Goal: Task Accomplishment & Management: Use online tool/utility

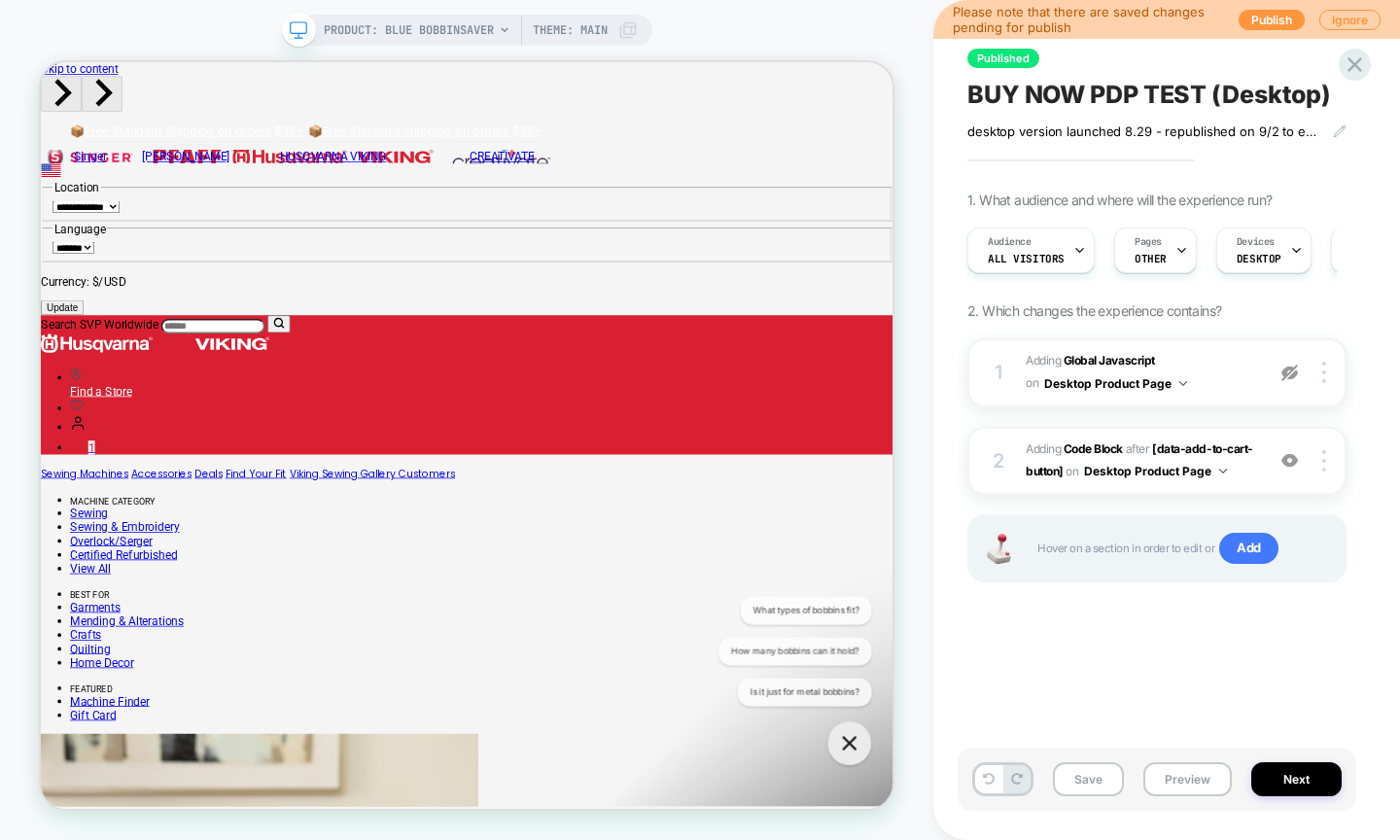
click at [1070, 99] on span "BUY NOW PDP TEST (Desktop)" at bounding box center [1149, 94] width 364 height 29
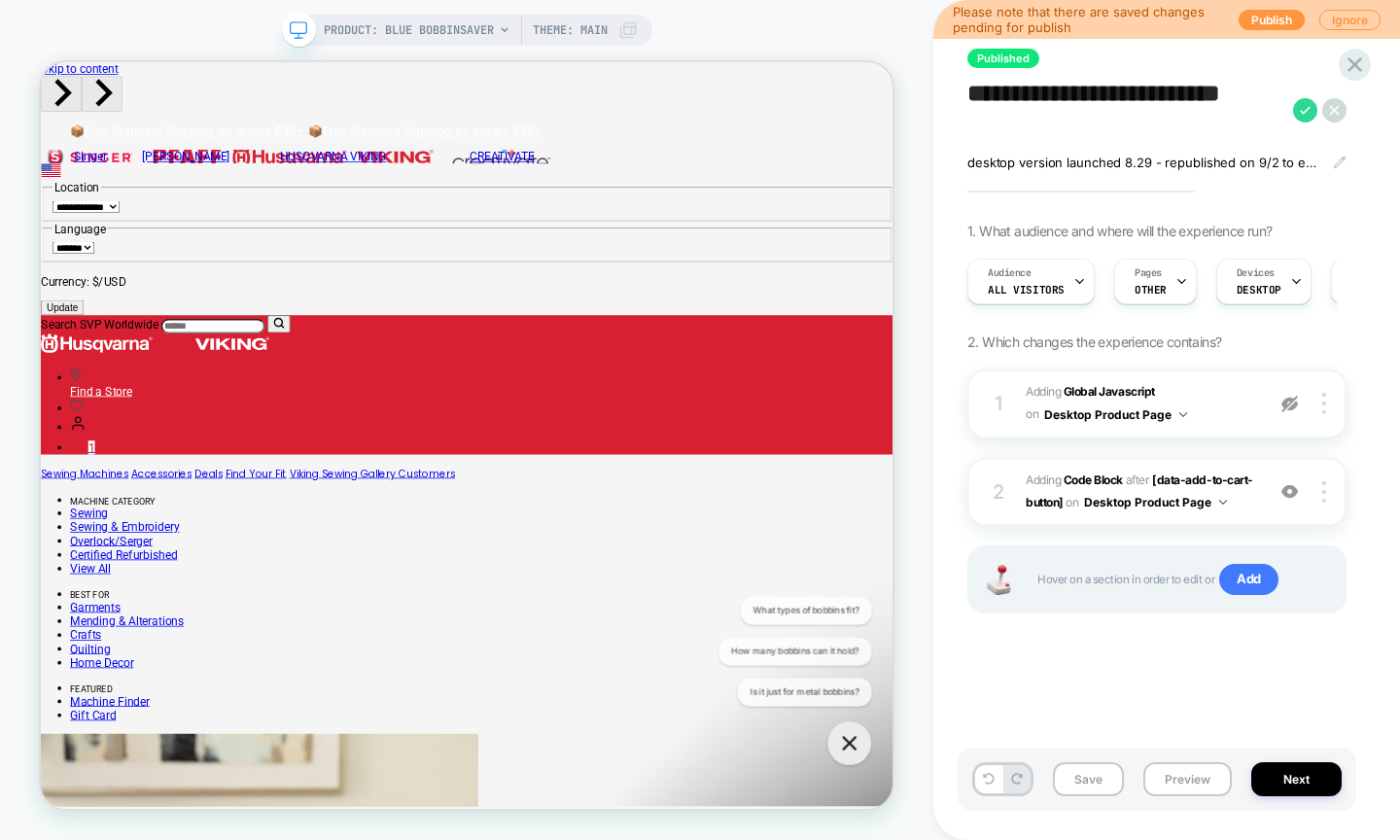
click at [1070, 99] on textarea "**********" at bounding box center [1125, 110] width 316 height 61
click at [1169, 788] on button "Preview" at bounding box center [1188, 779] width 89 height 34
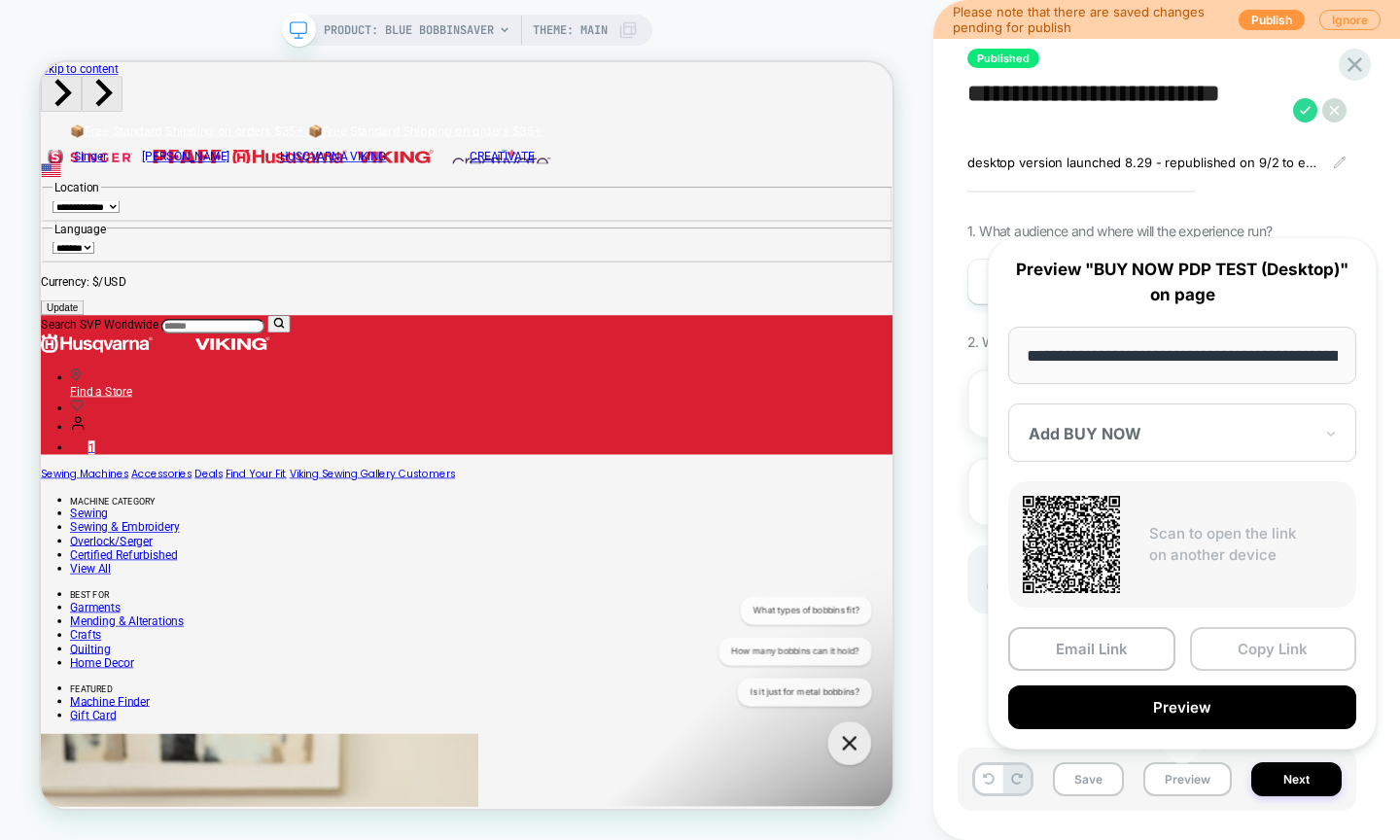
click at [1239, 646] on button "Copy Link" at bounding box center [1274, 650] width 167 height 44
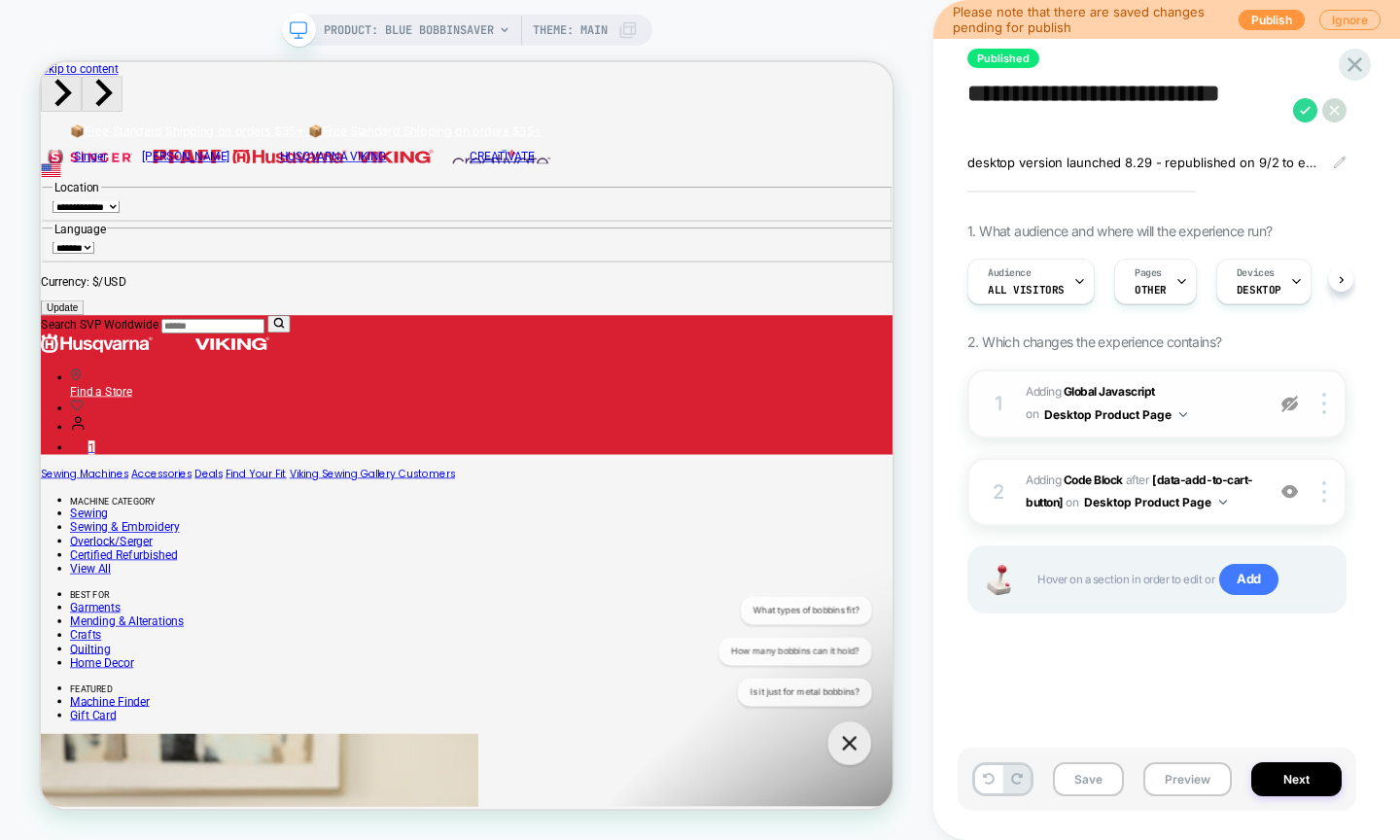
click at [1287, 402] on img at bounding box center [1289, 404] width 17 height 17
click at [1278, 489] on div at bounding box center [1290, 491] width 37 height 21
click at [1163, 784] on button "Preview" at bounding box center [1188, 779] width 89 height 34
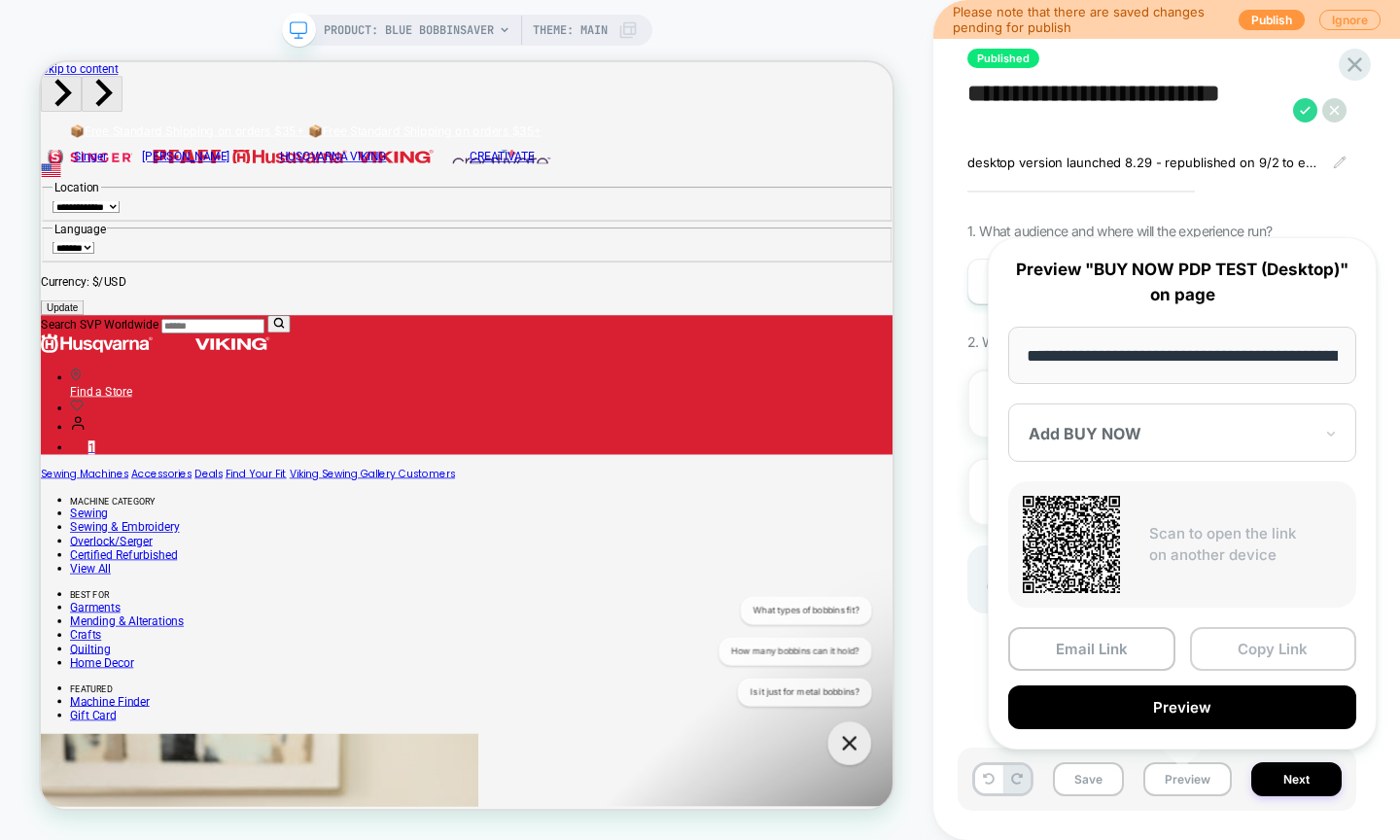
click at [1239, 642] on button "Copy Link" at bounding box center [1274, 650] width 167 height 44
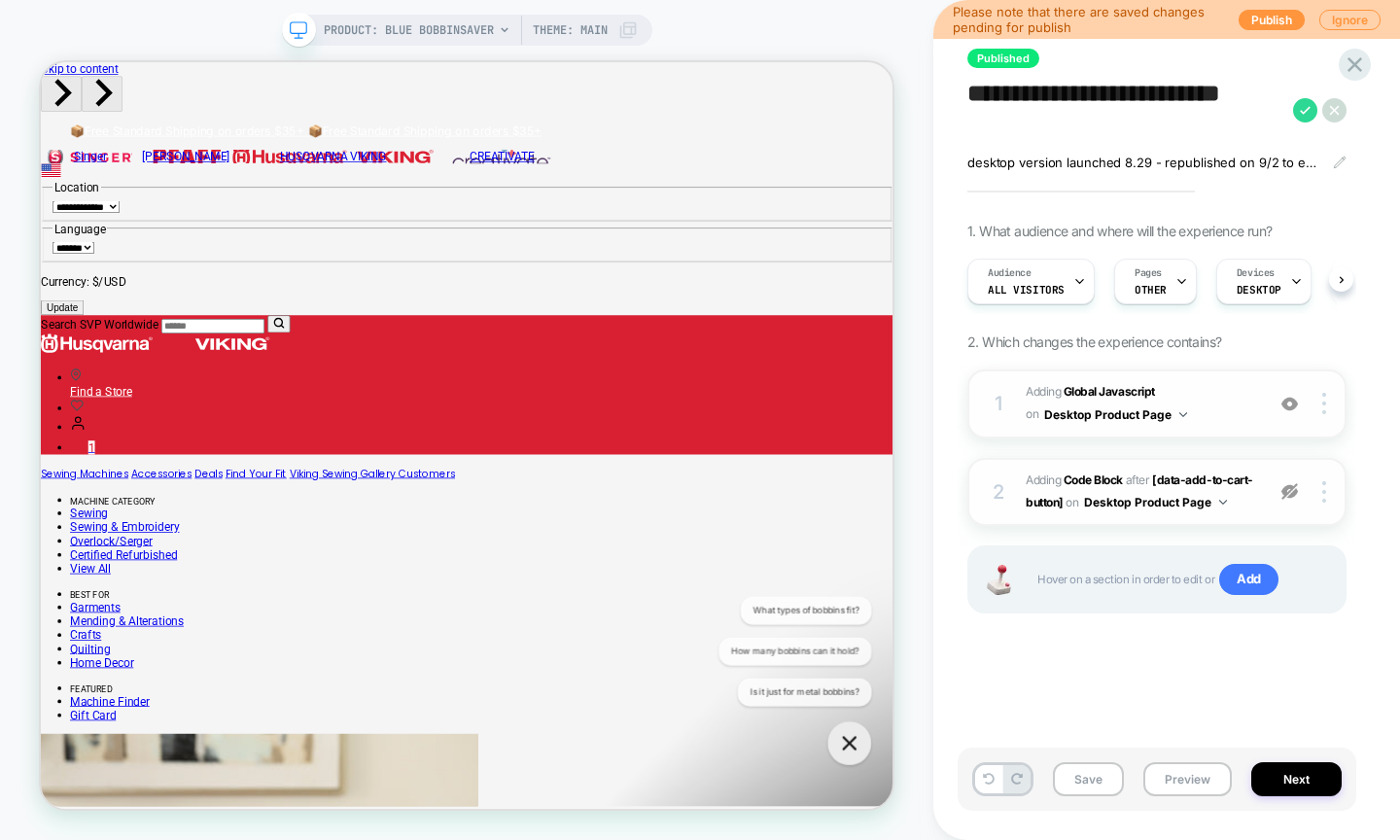
click at [1253, 503] on span "Adding Code Block AFTER [data-add-to-cart-button] [data-add-to-cart-button] on …" at bounding box center [1140, 492] width 228 height 46
click at [1297, 409] on img at bounding box center [1289, 404] width 17 height 17
click at [1286, 491] on img at bounding box center [1289, 491] width 17 height 17
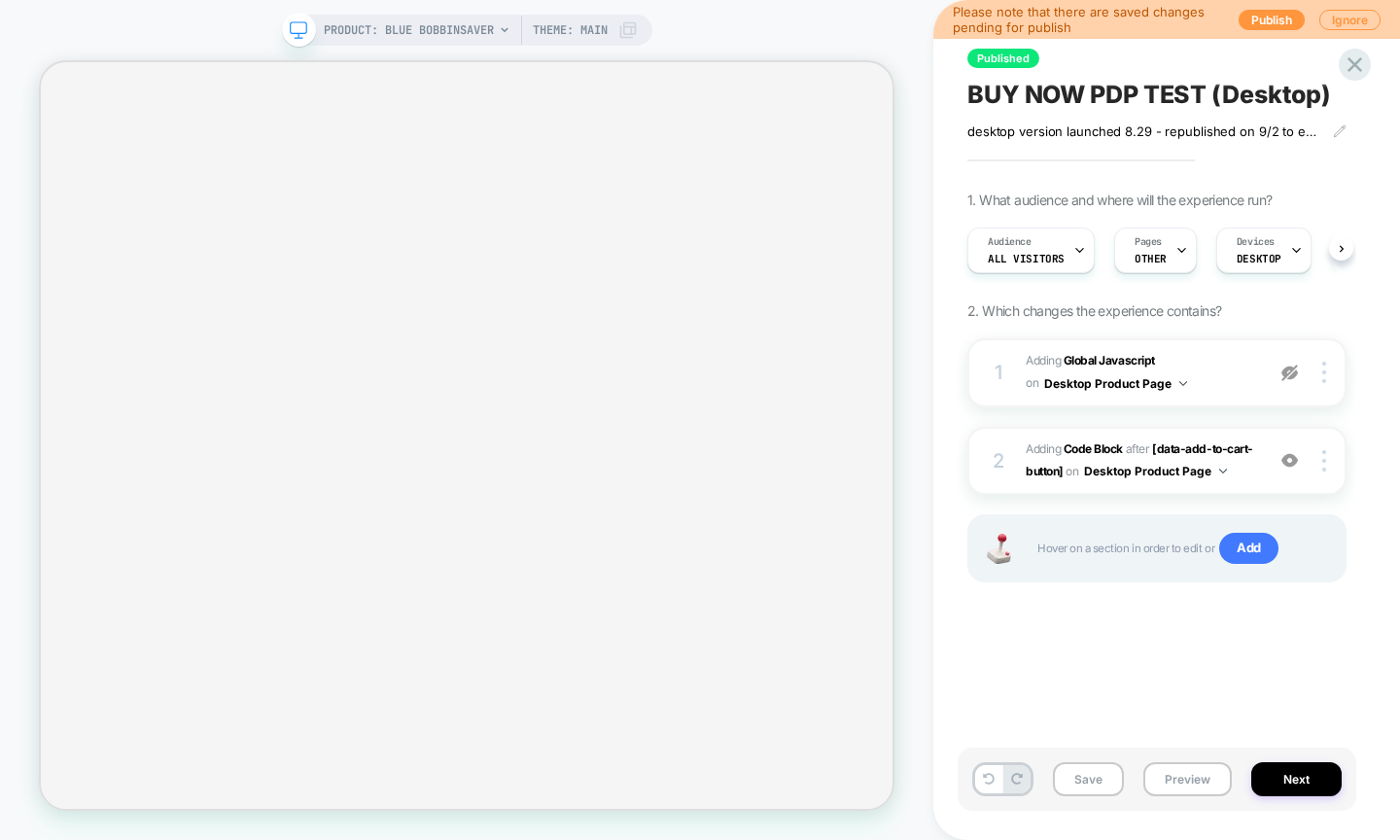
scroll to position [0, 1]
click at [1170, 784] on button "Preview" at bounding box center [1188, 779] width 89 height 34
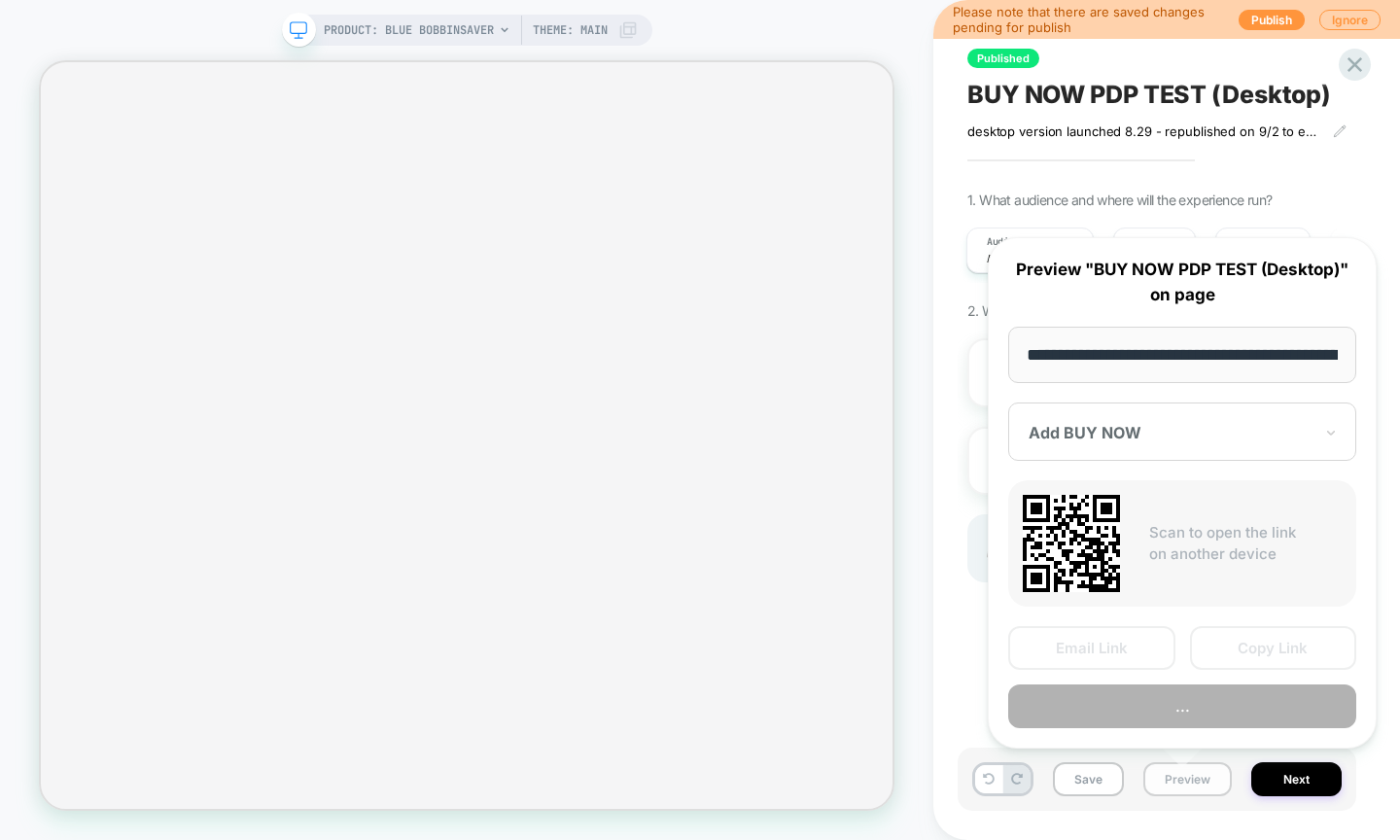
scroll to position [0, 240]
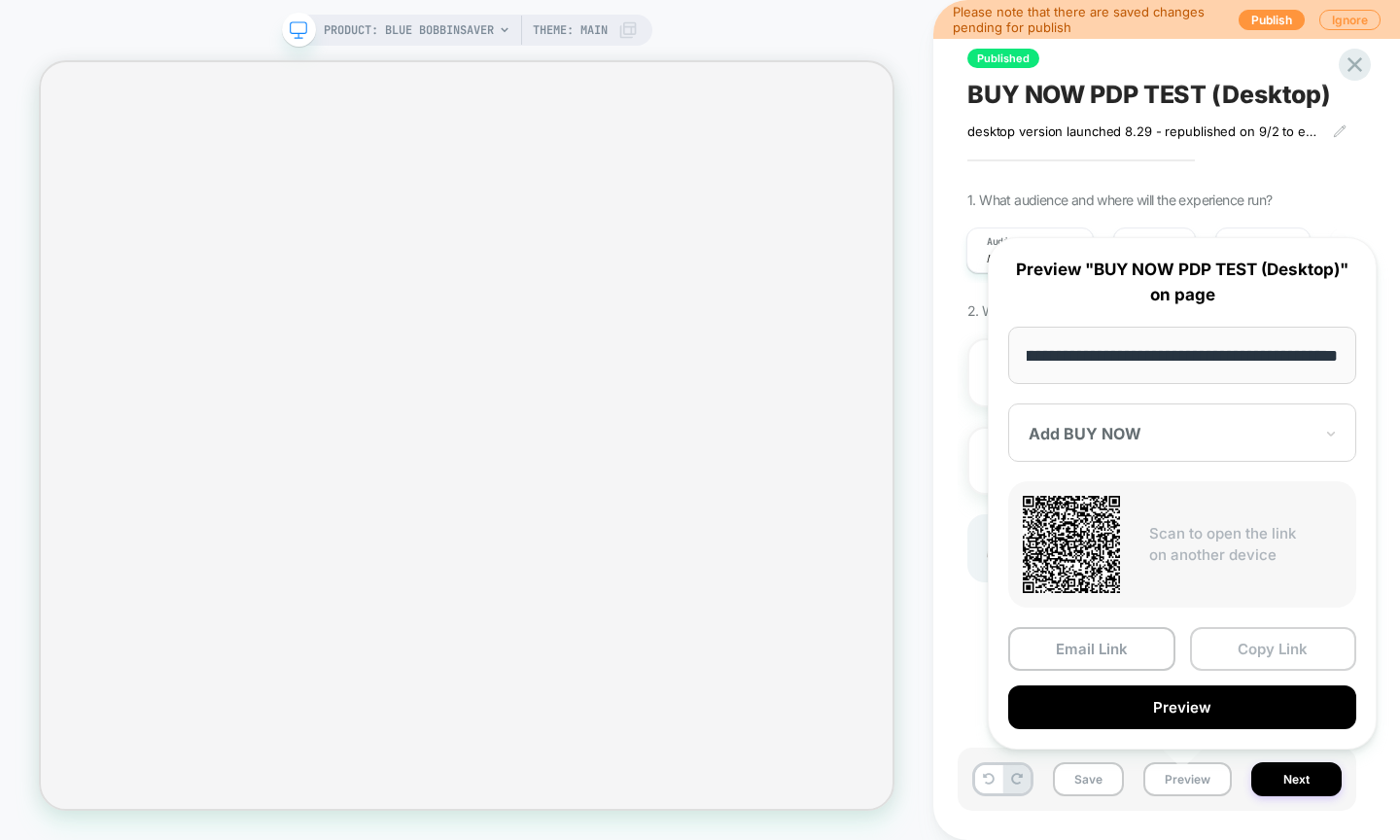
click at [1234, 647] on button "Copy Link" at bounding box center [1274, 650] width 167 height 44
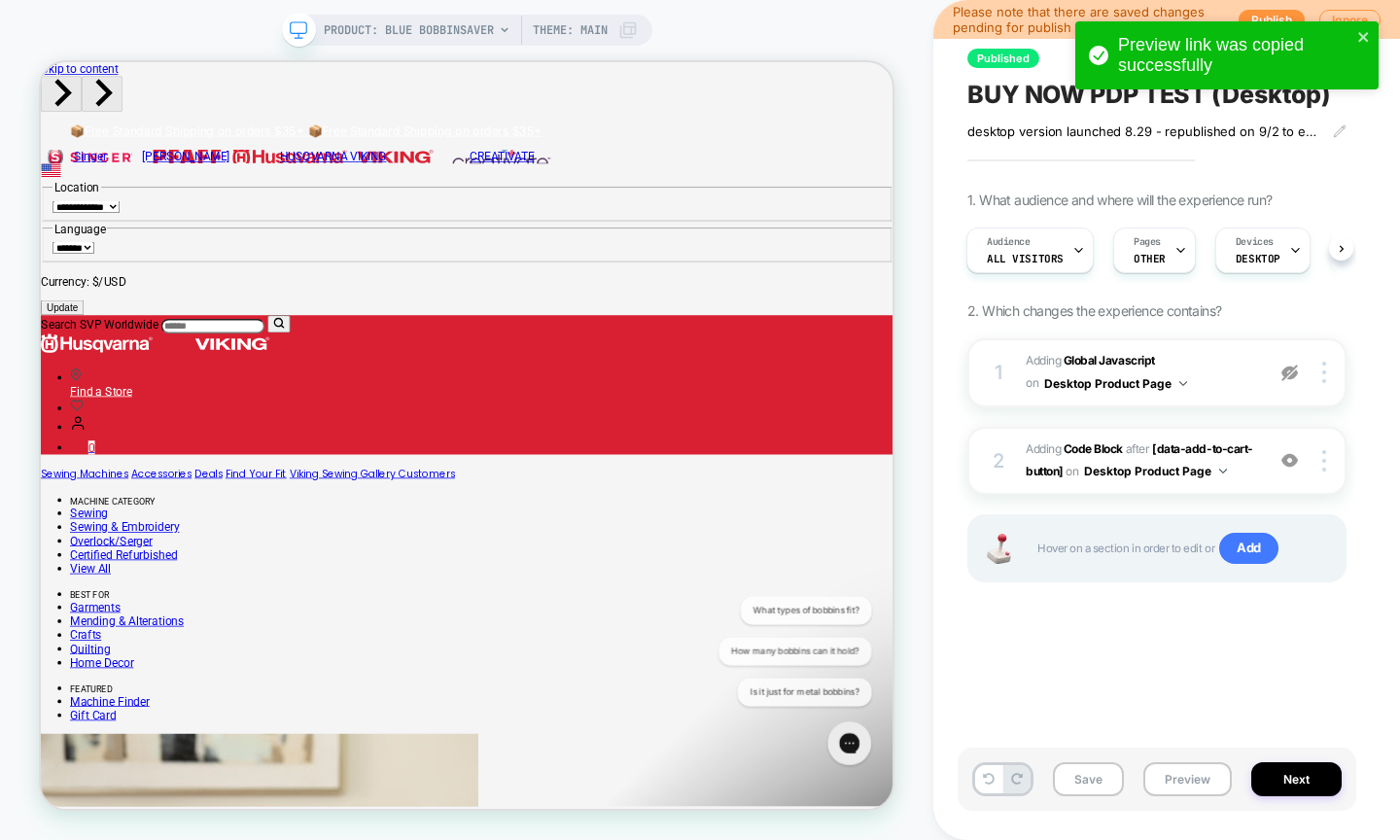
scroll to position [0, 0]
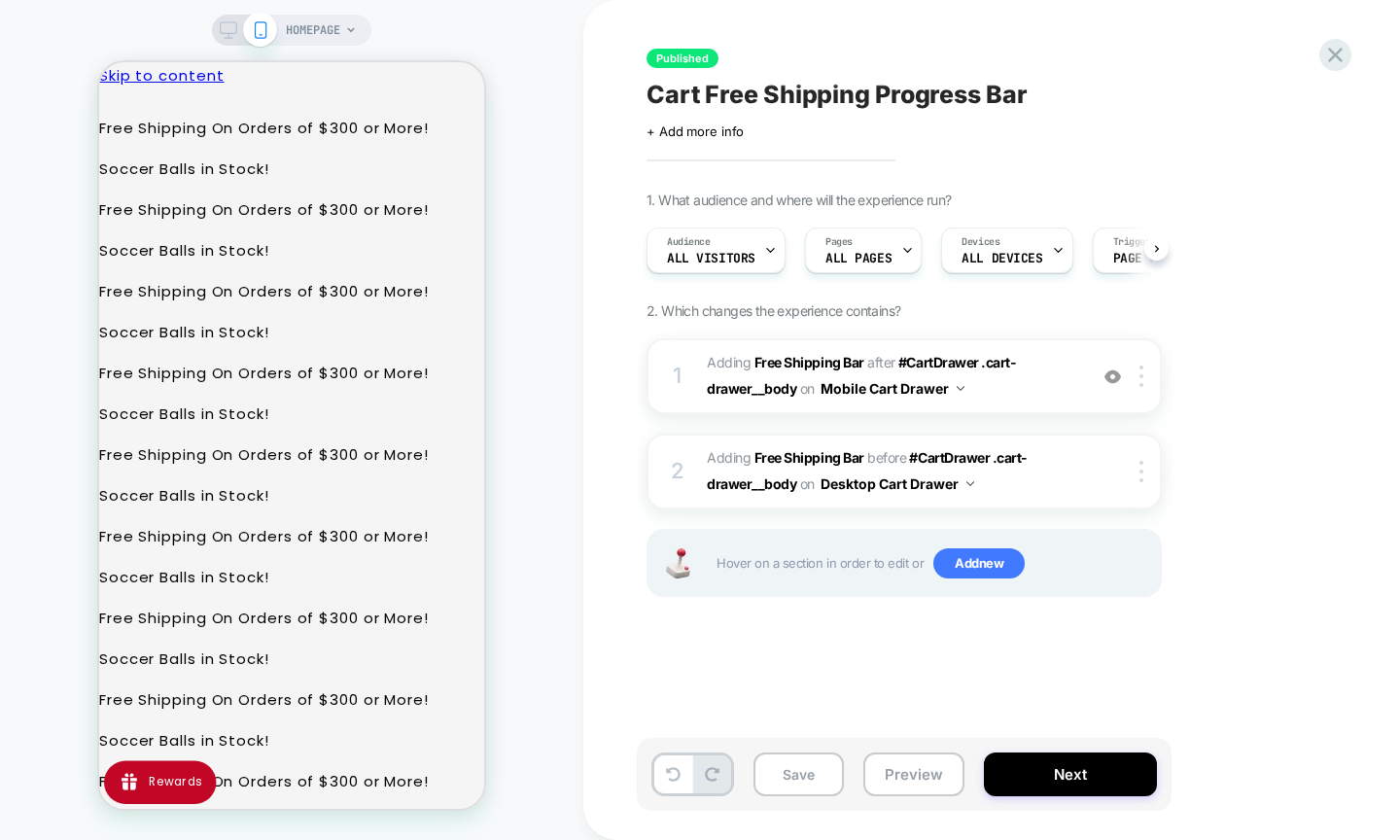
scroll to position [0, 1]
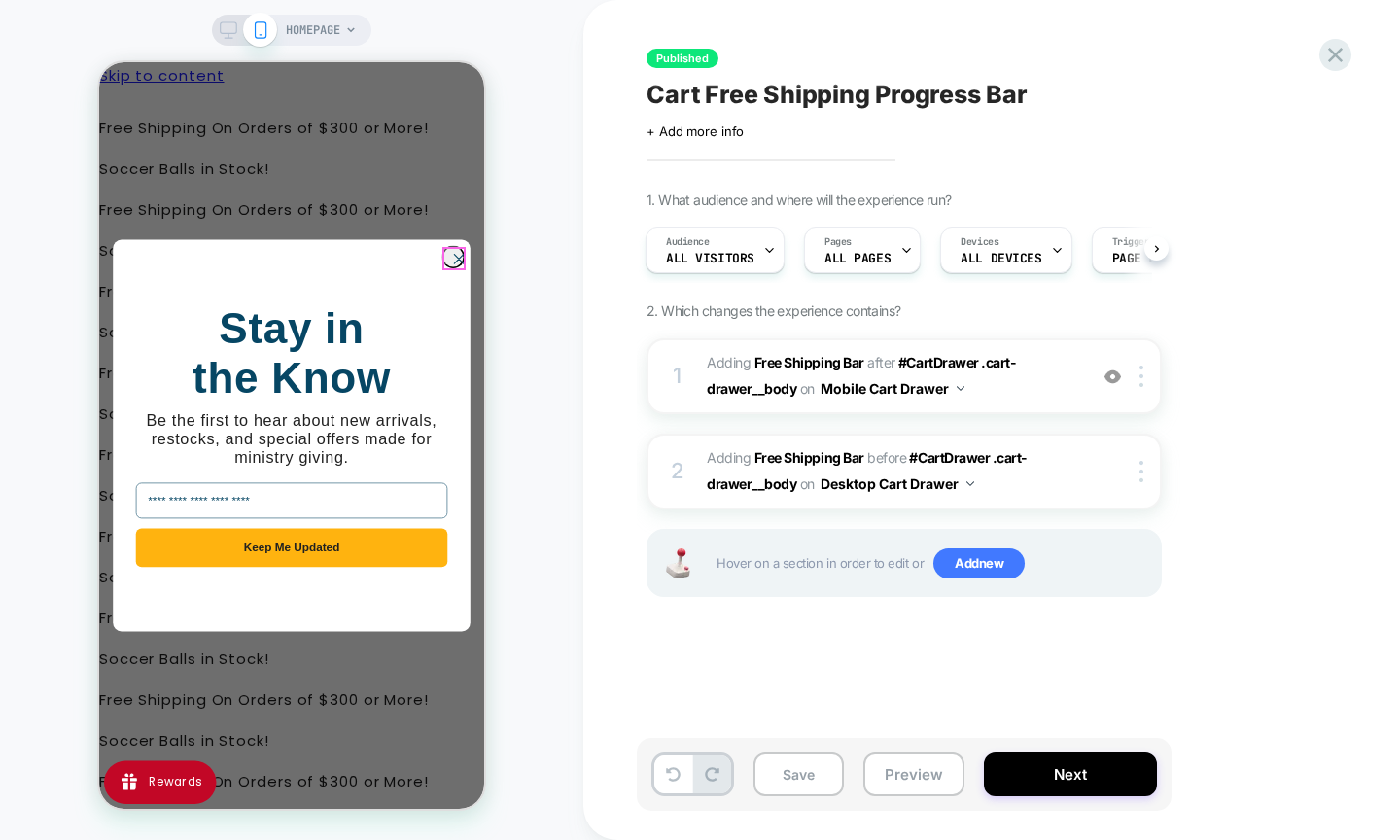
click at [454, 257] on icon "Close dialog" at bounding box center [458, 259] width 9 height 9
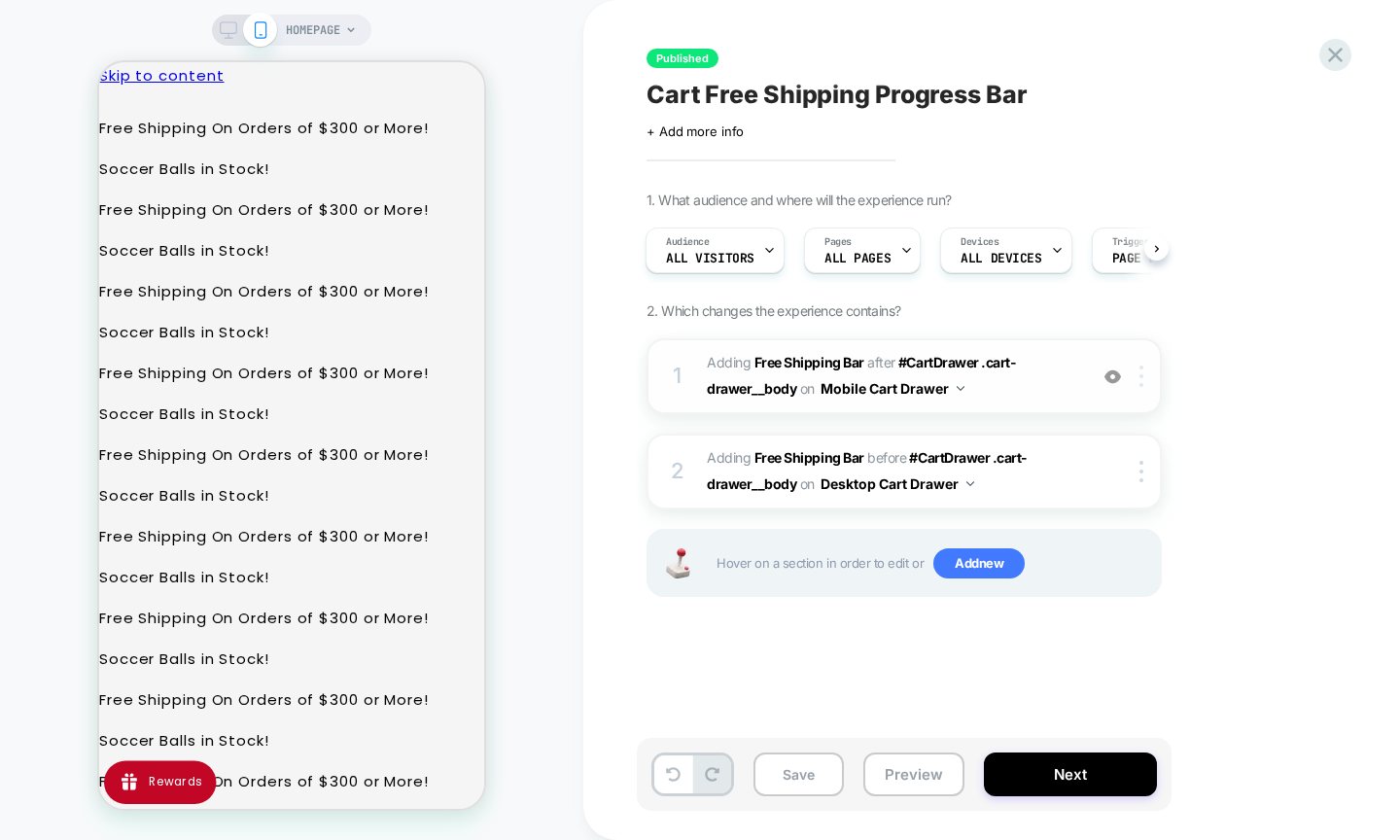
click at [1141, 374] on img at bounding box center [1142, 376] width 4 height 21
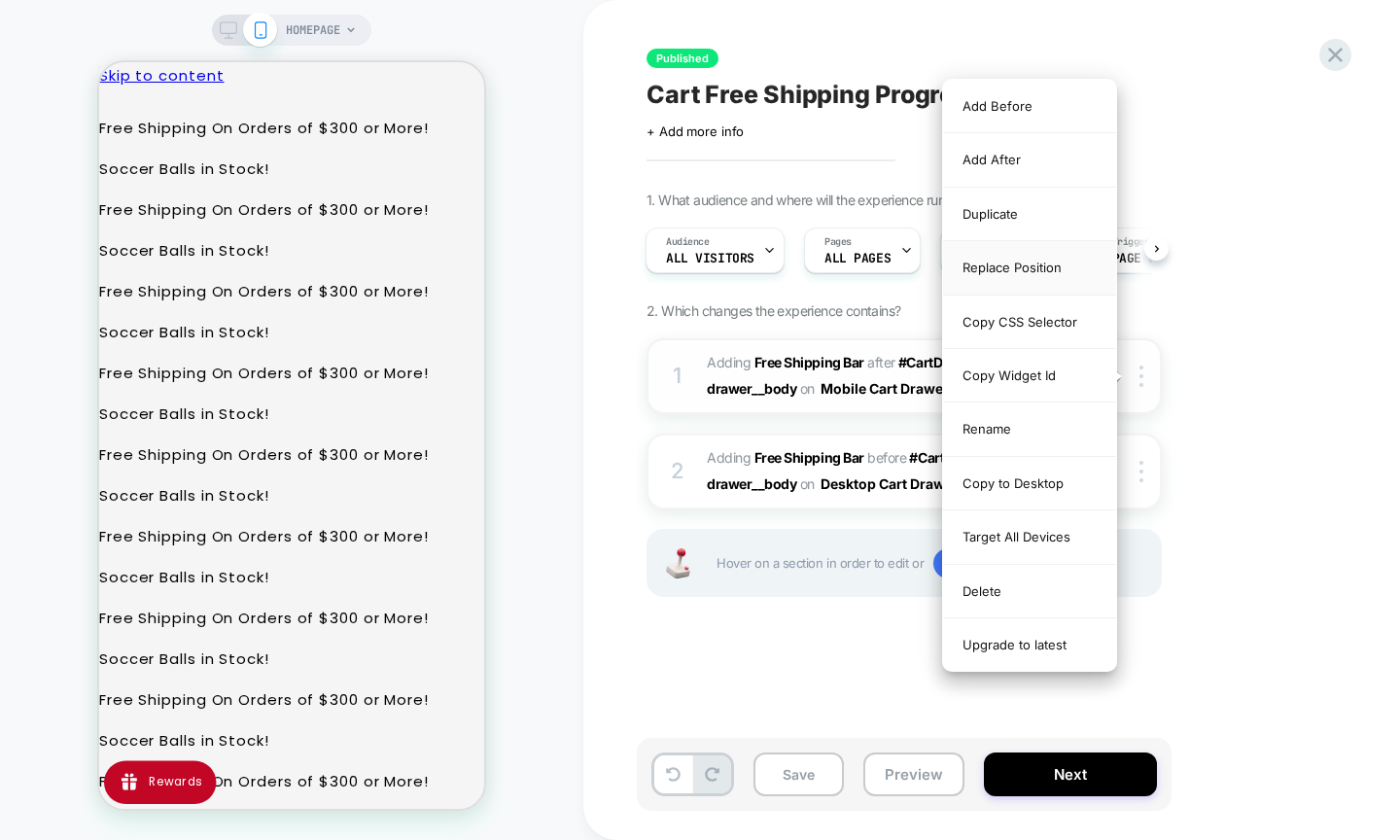
click at [1027, 258] on div "Replace Position" at bounding box center [1030, 268] width 173 height 54
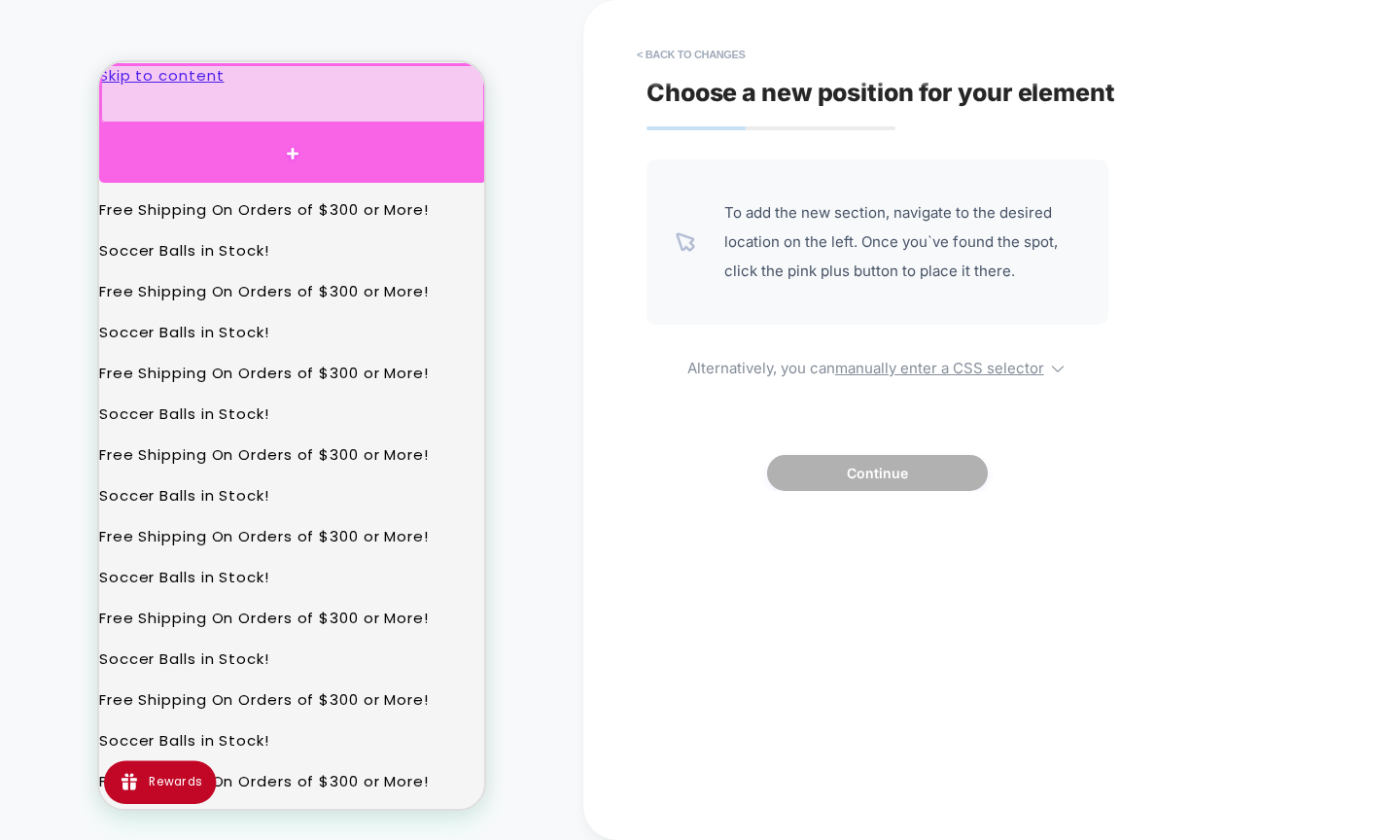
click at [294, 142] on div at bounding box center [293, 153] width 387 height 59
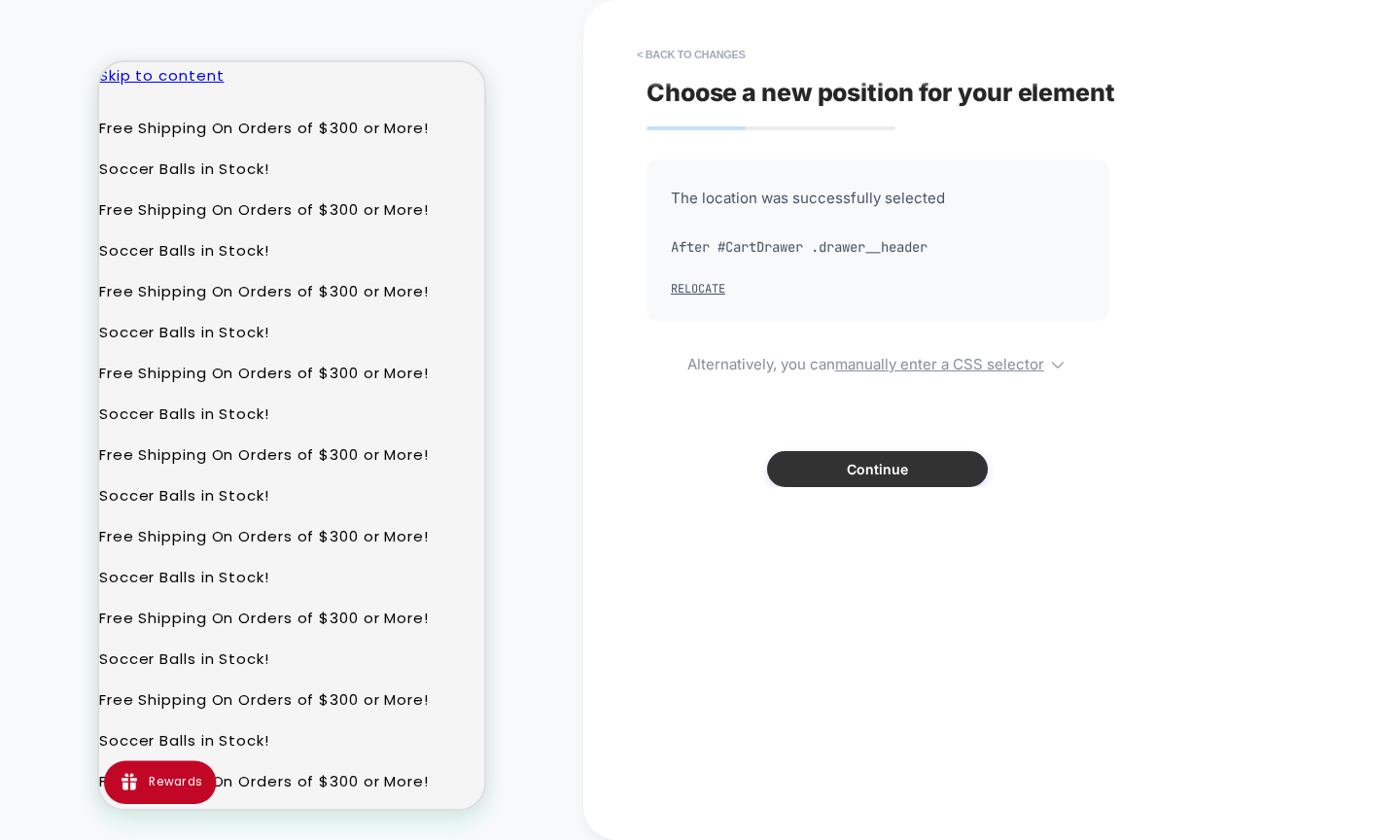
click at [810, 463] on button "Continue" at bounding box center [878, 469] width 221 height 36
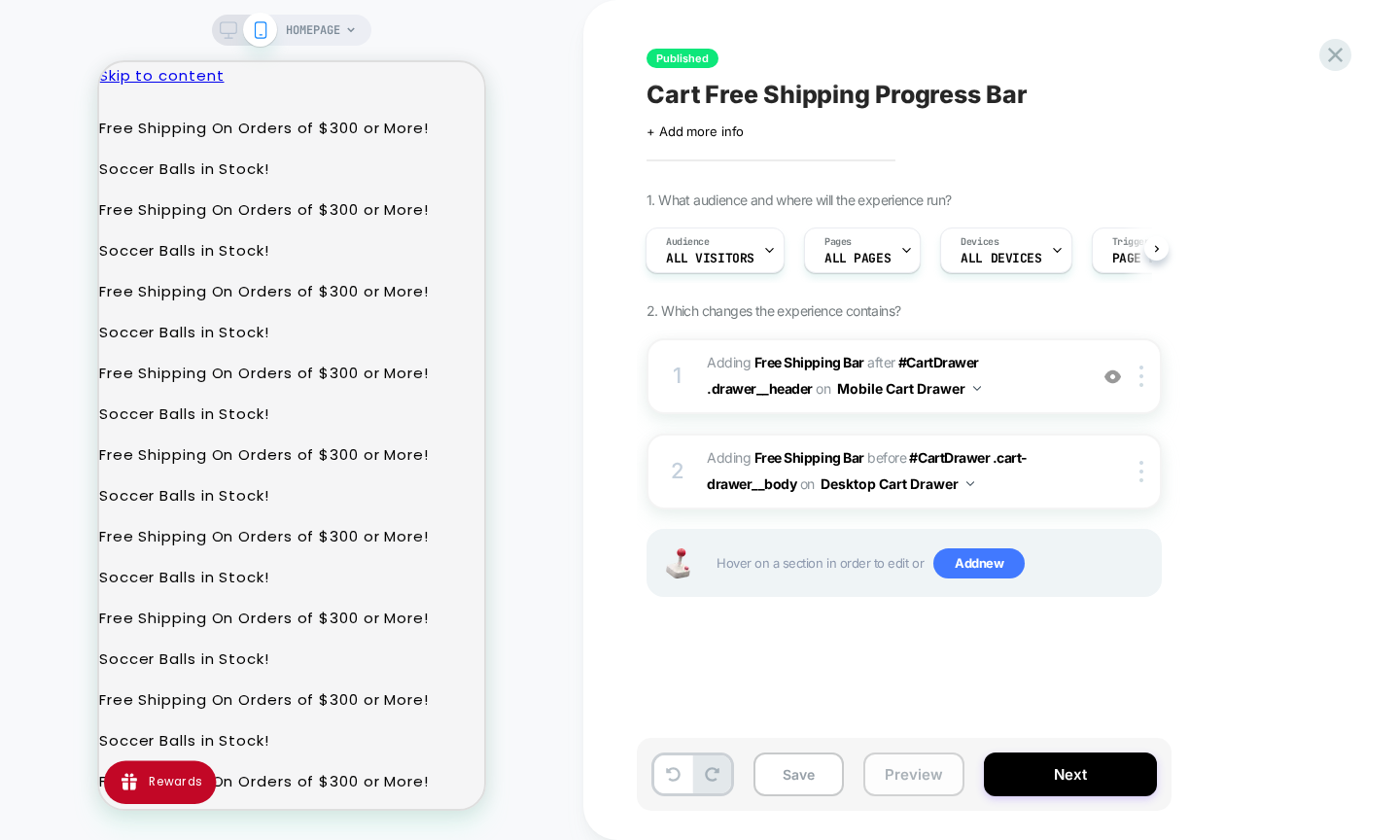
click at [920, 756] on button "Preview" at bounding box center [915, 774] width 102 height 44
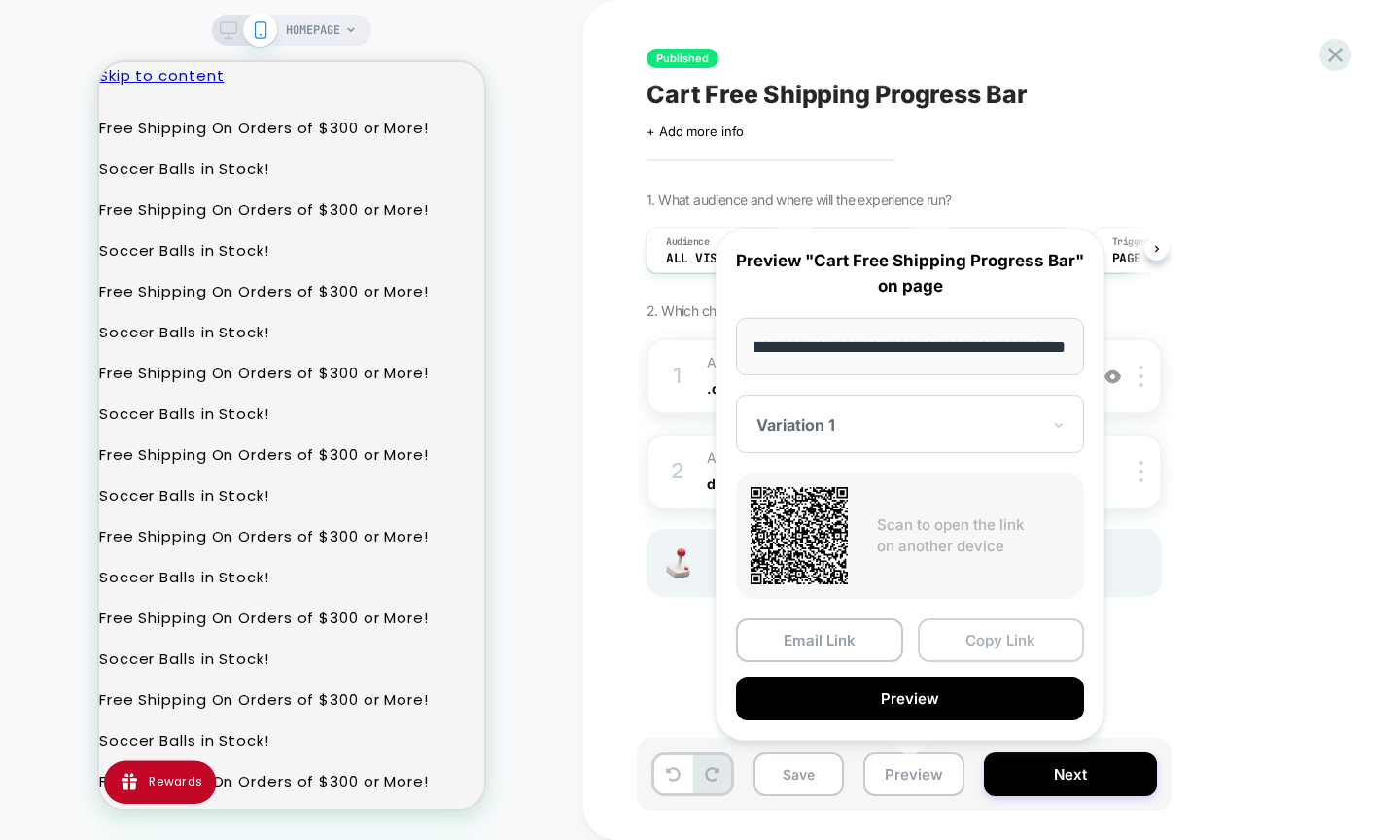
scroll to position [0, 0]
click at [976, 636] on button "Copy Link" at bounding box center [1001, 641] width 167 height 44
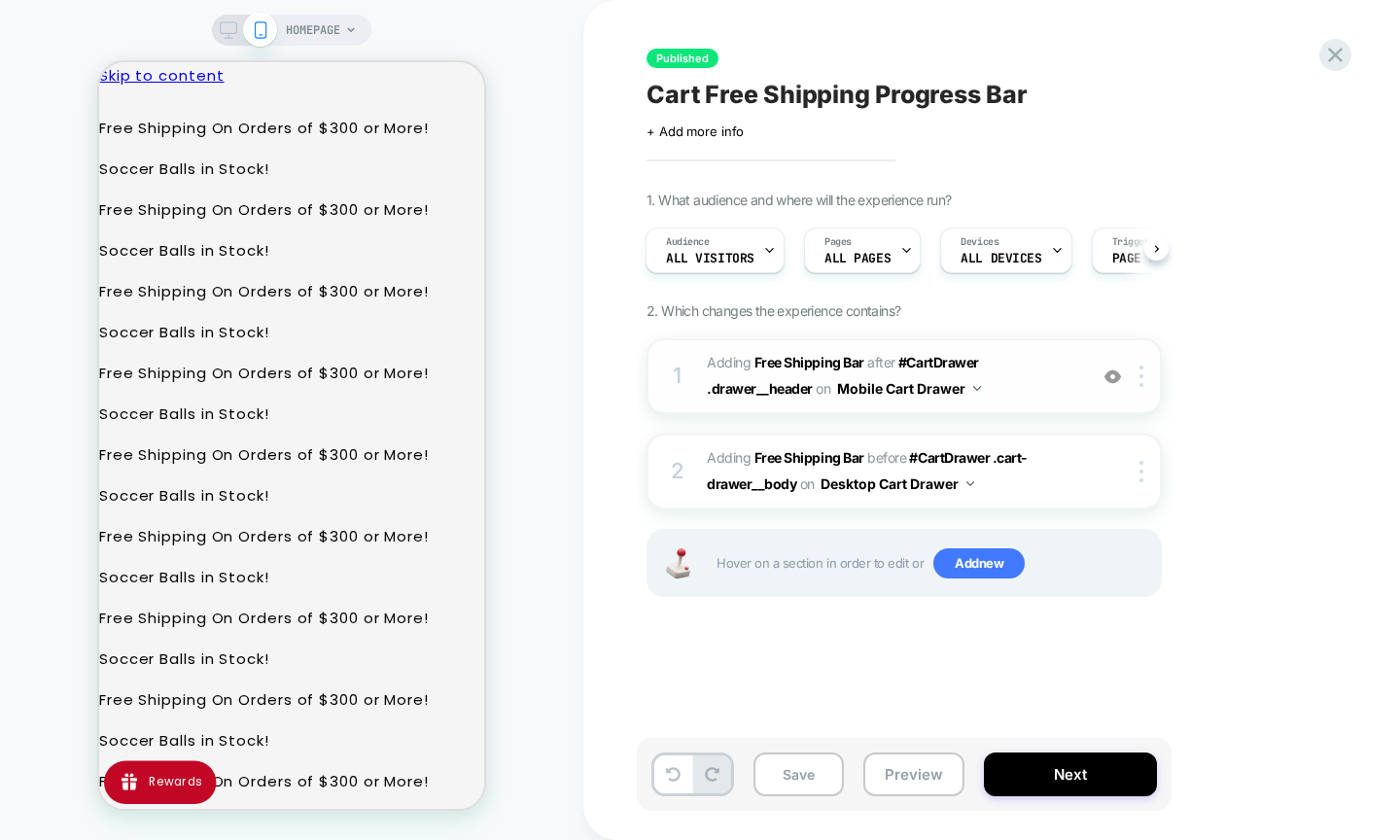
click at [1015, 376] on span "#_loomi_addon_1756848291387 Adding Free Shipping Bar AFTER #CartDrawer .drawer_…" at bounding box center [893, 376] width 371 height 53
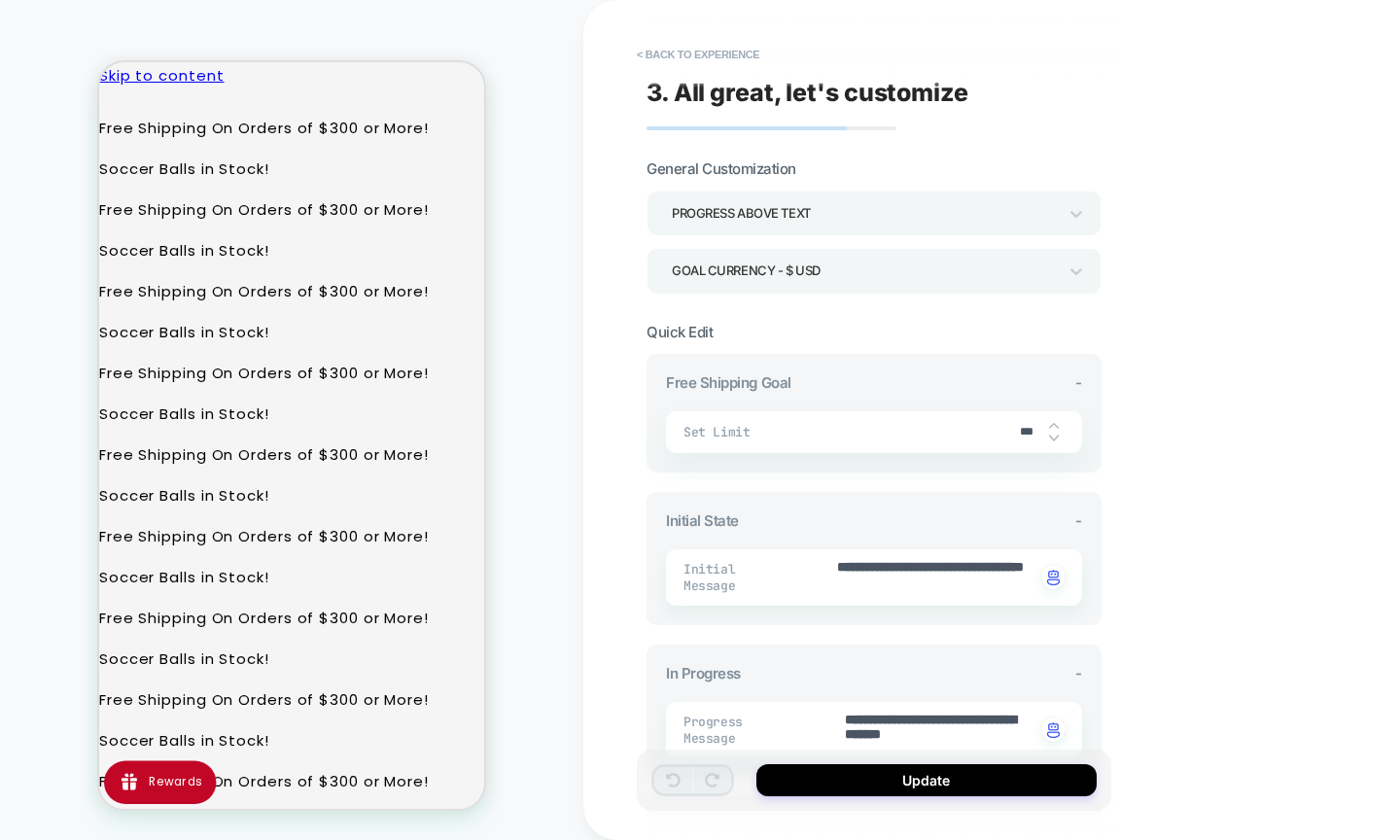
type textarea "*"
click at [940, 282] on div "Goal Currency - $ USD" at bounding box center [864, 271] width 385 height 26
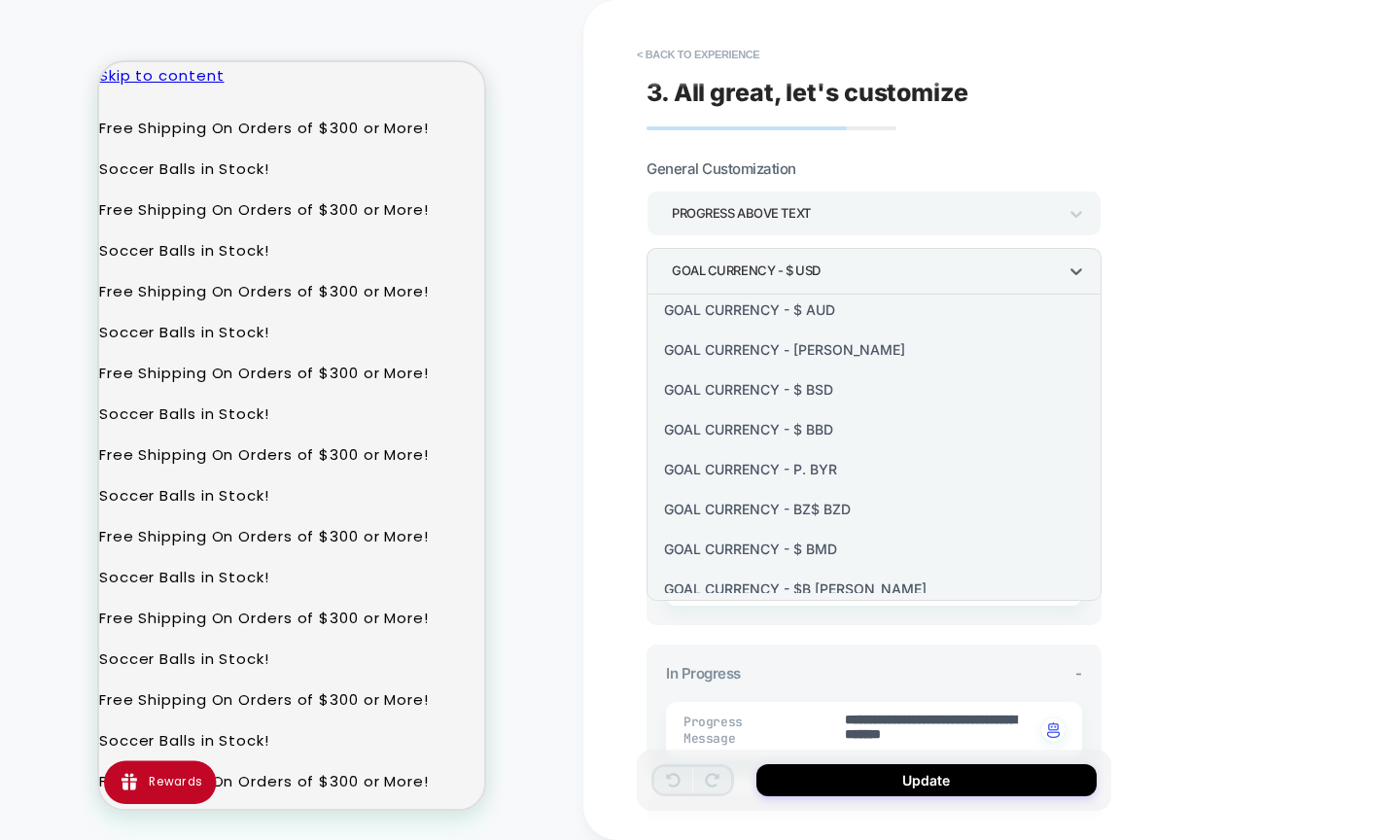
scroll to position [202, 0]
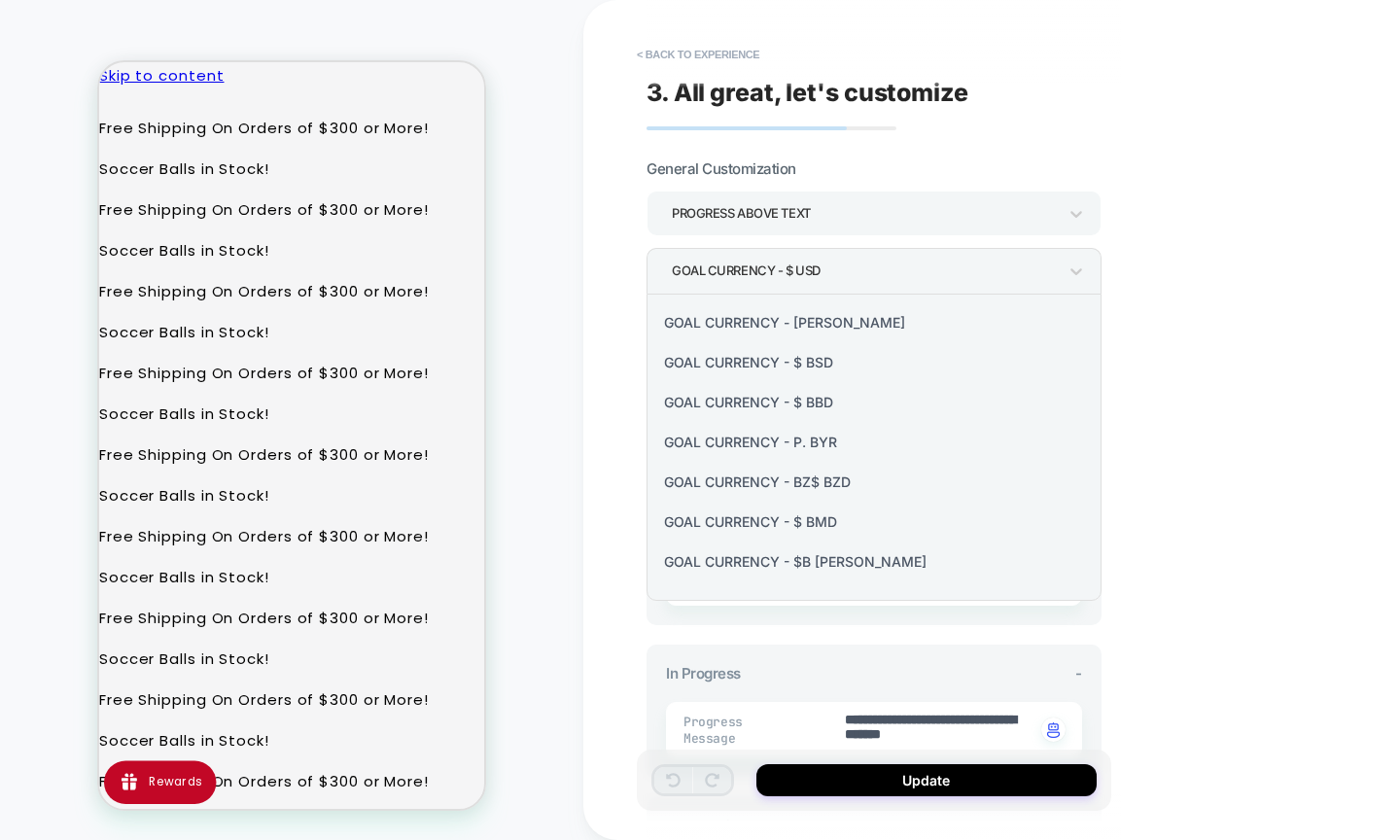
drag, startPoint x: 861, startPoint y: 437, endPoint x: 1156, endPoint y: 540, distance: 312.5
click at [1156, 540] on div at bounding box center [700, 420] width 1400 height 840
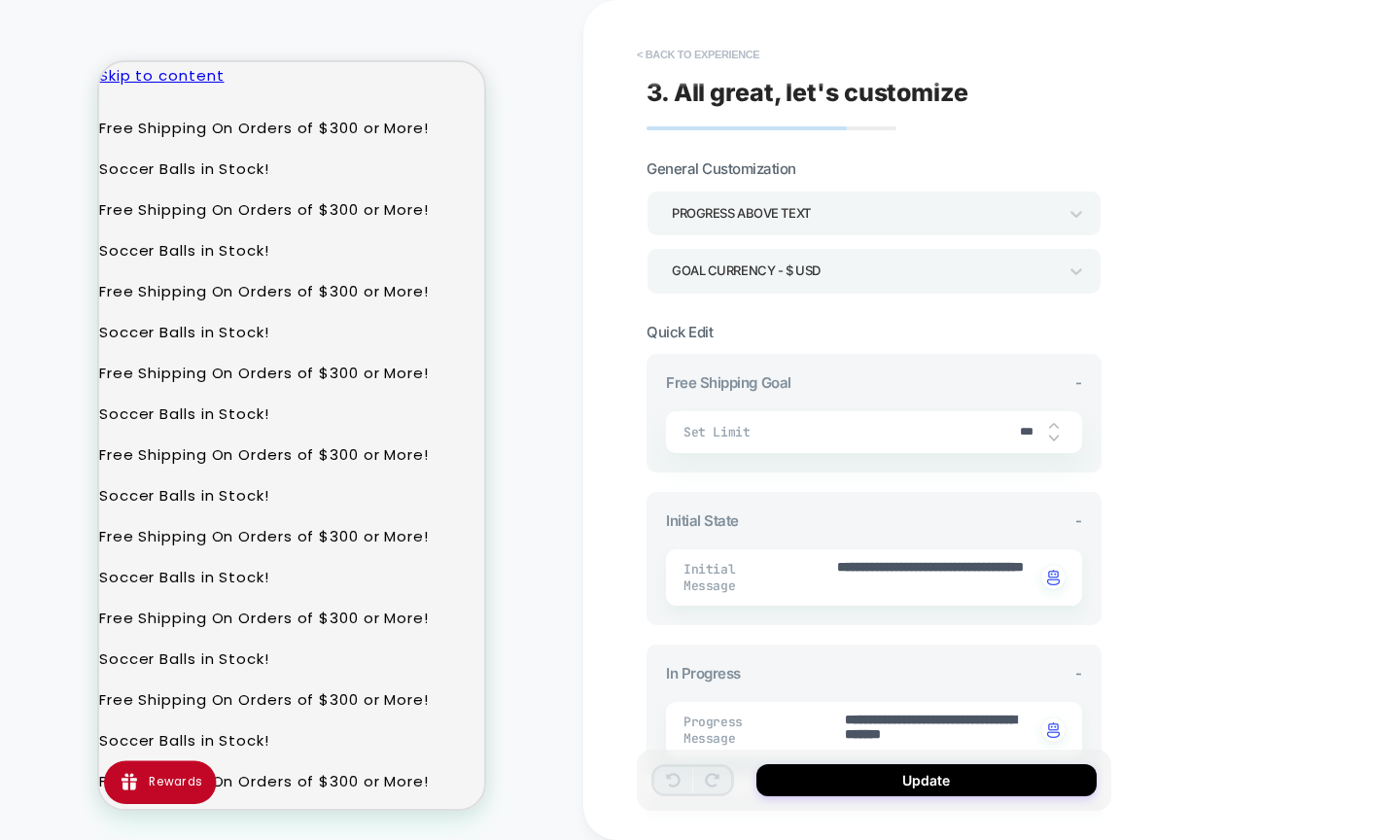
click at [641, 39] on button "< Back to experience" at bounding box center [699, 54] width 141 height 31
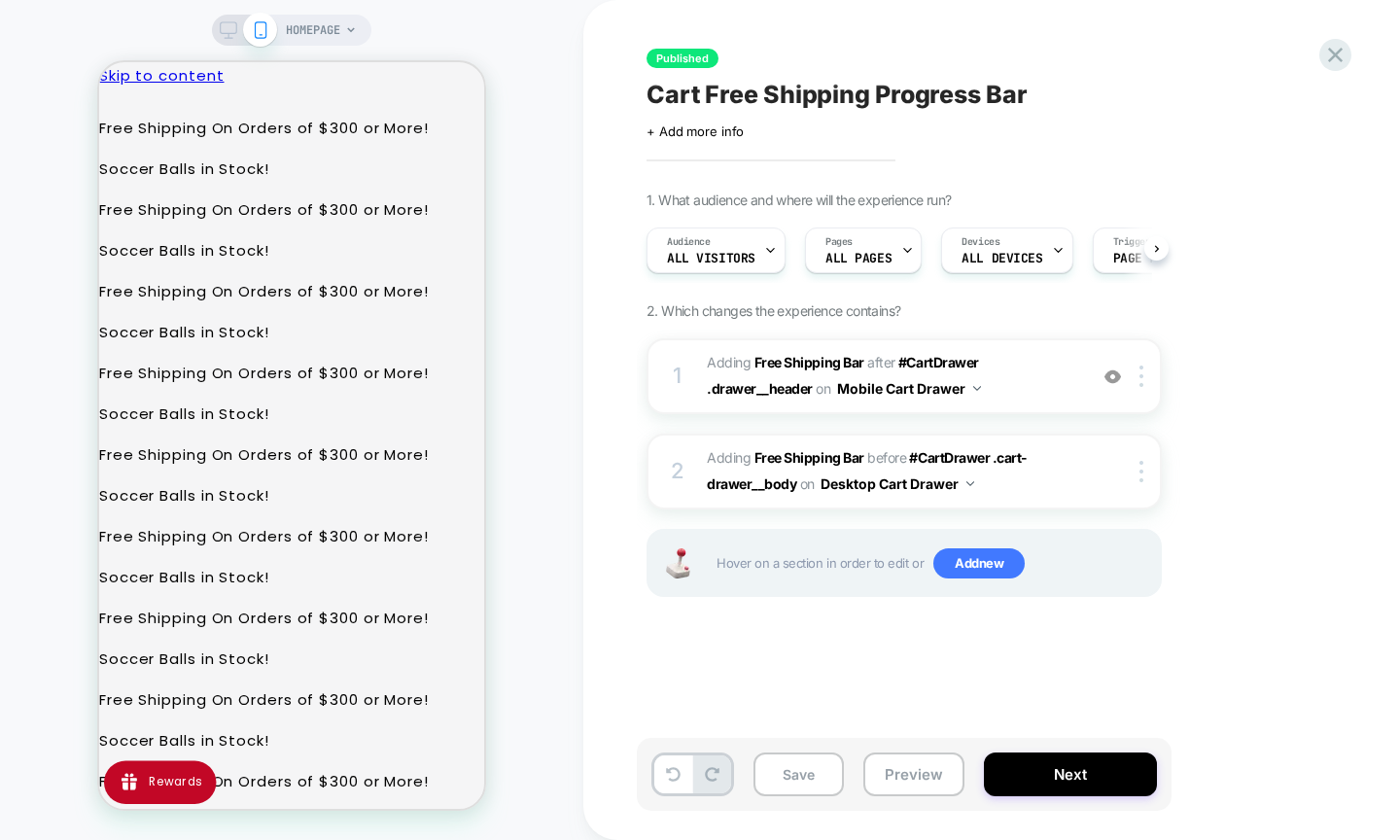
scroll to position [0, 1]
click at [796, 768] on button "Save" at bounding box center [798, 774] width 91 height 44
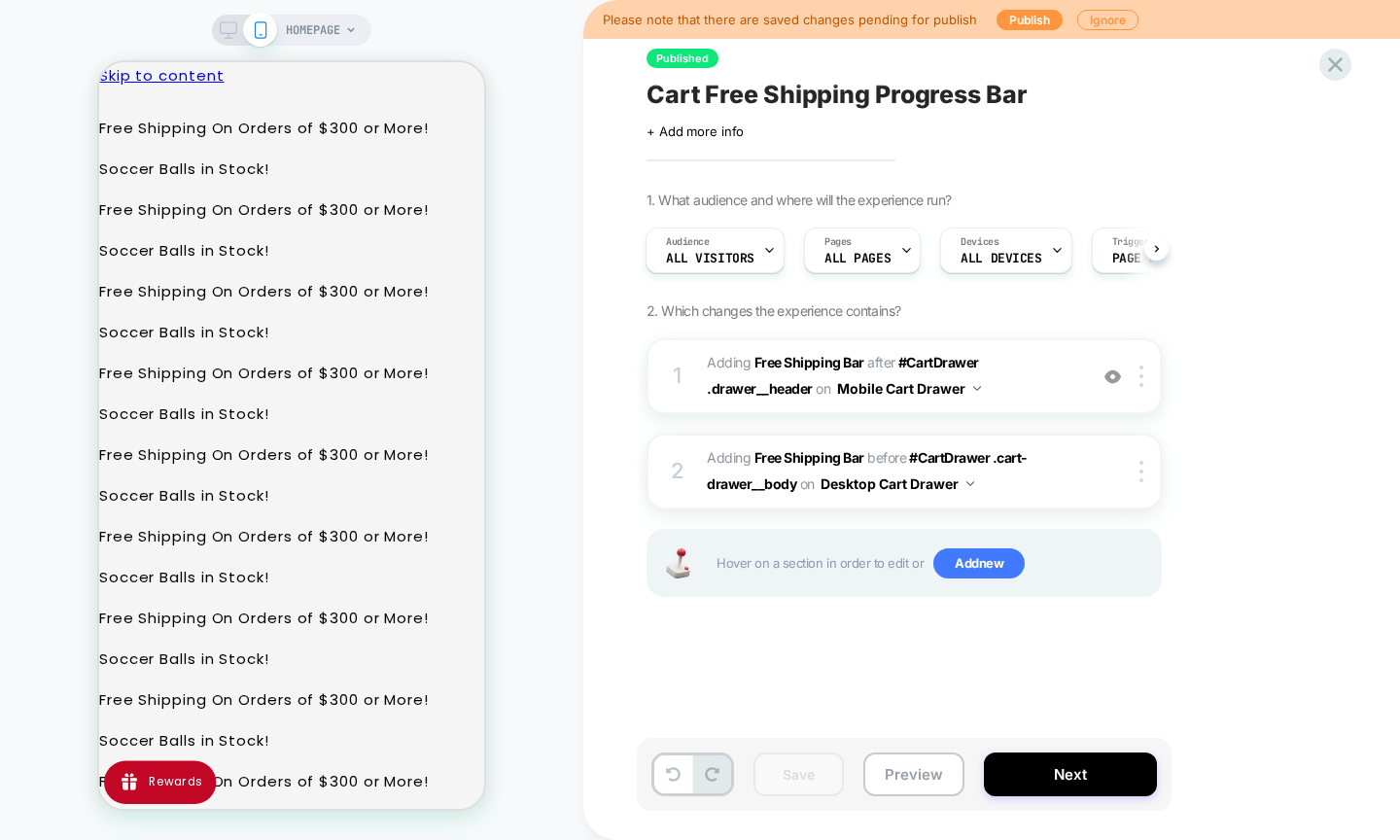
click at [827, 100] on span "Cart Free Shipping Progress Bar" at bounding box center [837, 94] width 382 height 29
click at [827, 100] on textarea "**********" at bounding box center [916, 95] width 538 height 30
click at [911, 777] on button "Preview" at bounding box center [915, 774] width 102 height 44
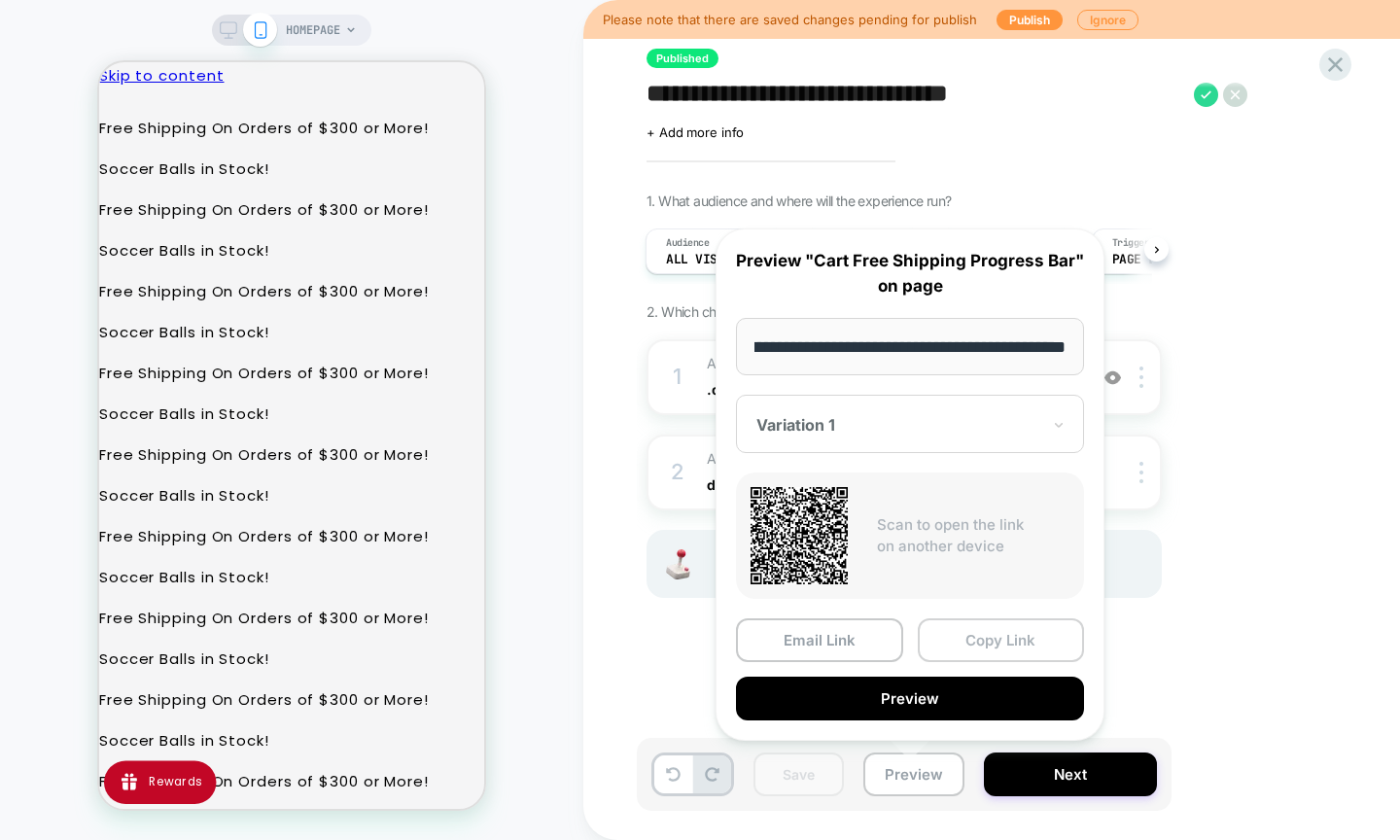
scroll to position [0, 0]
click at [965, 638] on button "Copy Link" at bounding box center [1001, 641] width 167 height 44
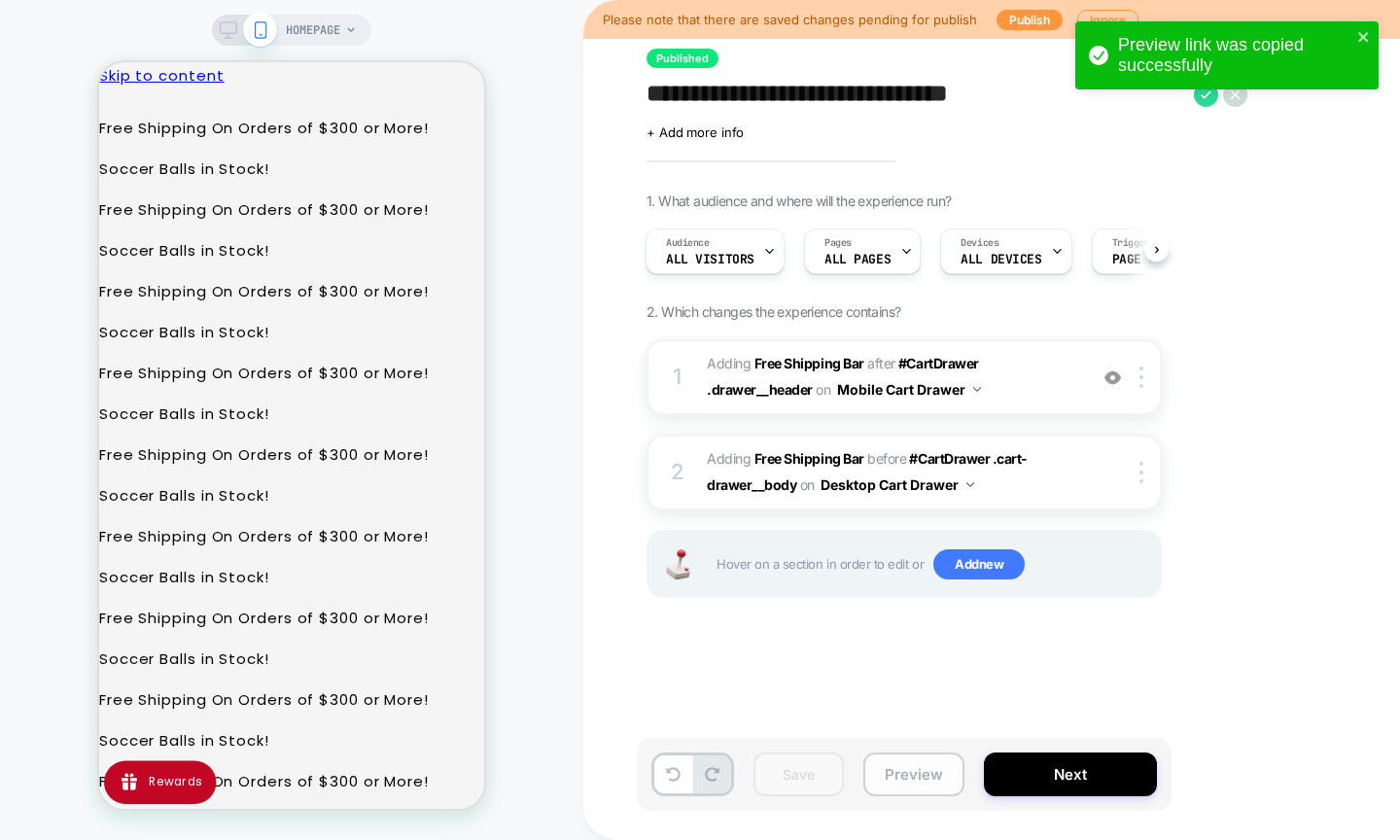
click at [884, 774] on button "Preview" at bounding box center [915, 774] width 102 height 44
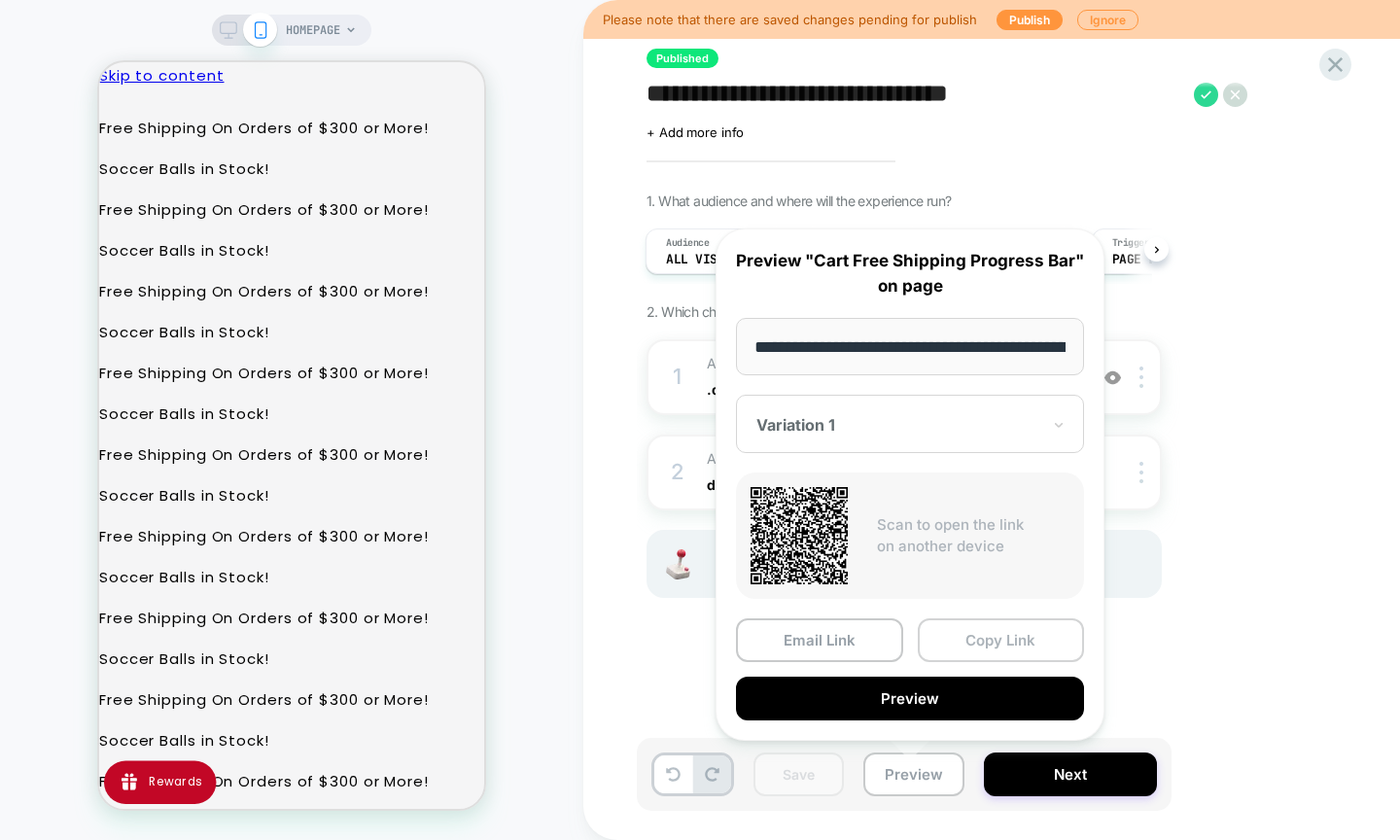
click at [970, 647] on button "Copy Link" at bounding box center [1001, 641] width 167 height 44
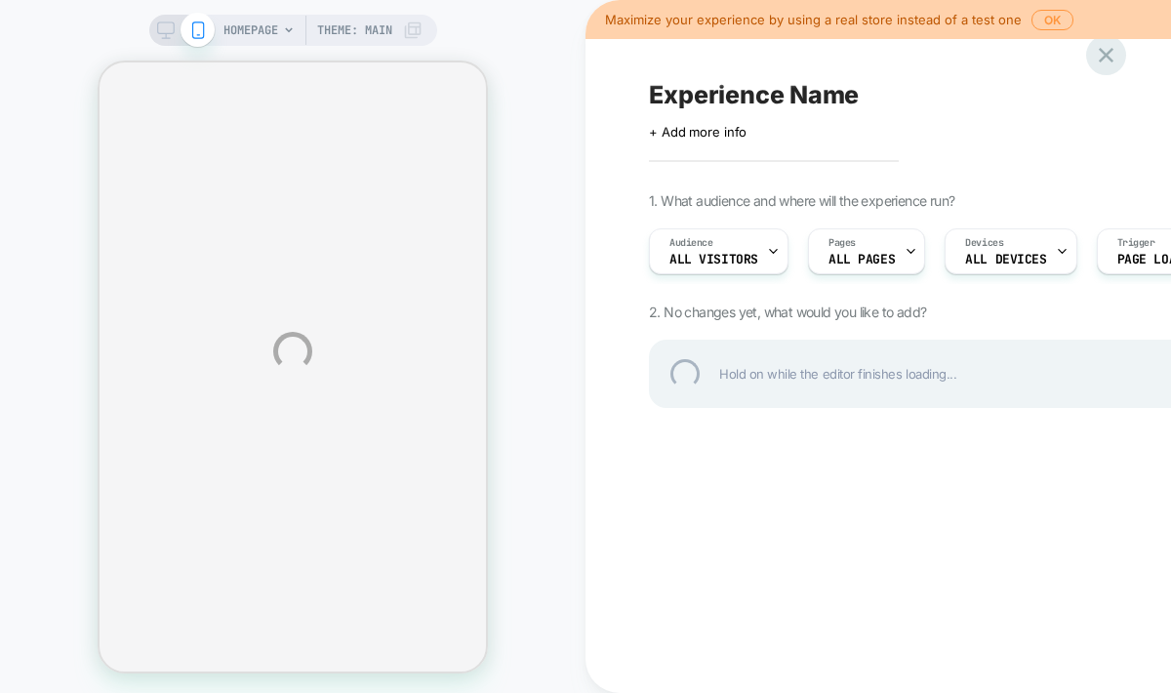
click at [1109, 52] on div at bounding box center [1106, 55] width 40 height 40
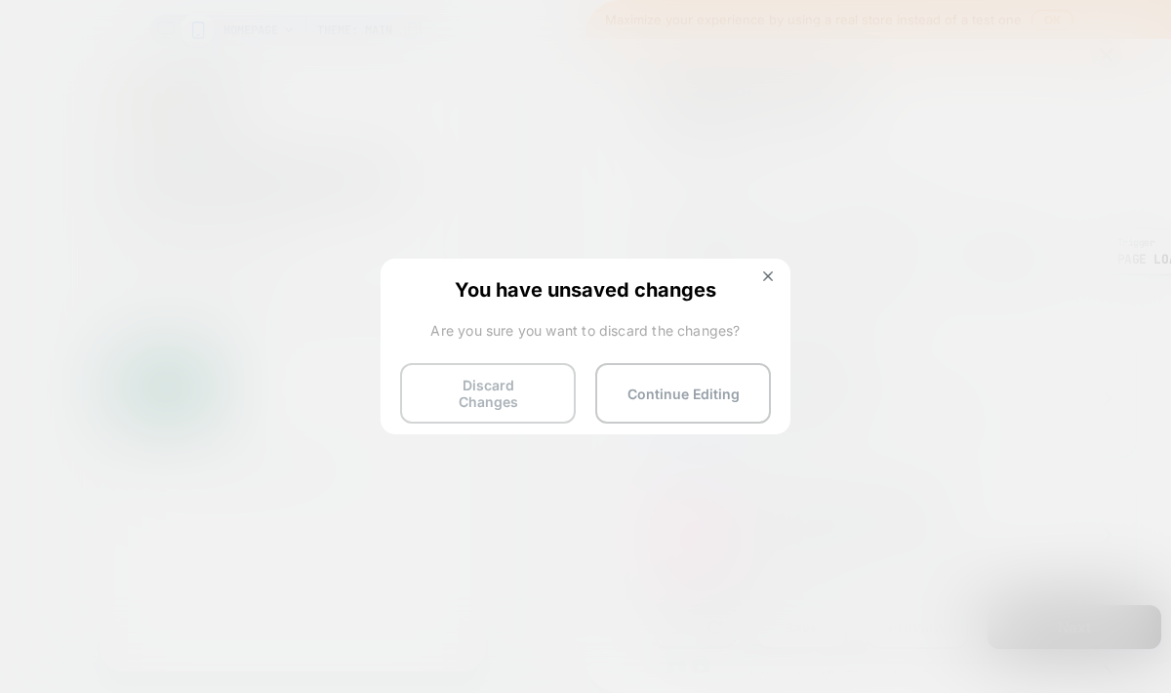
click at [474, 385] on button "Discard Changes" at bounding box center [488, 393] width 176 height 61
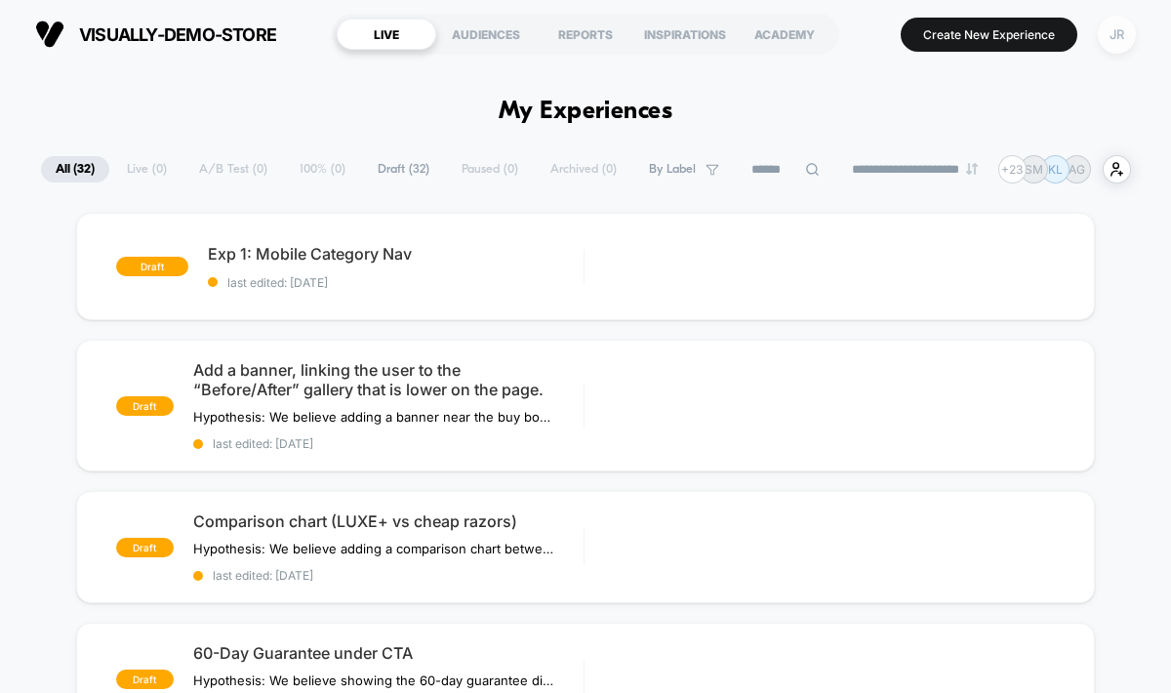
click at [1124, 34] on div "JR" at bounding box center [1117, 35] width 38 height 38
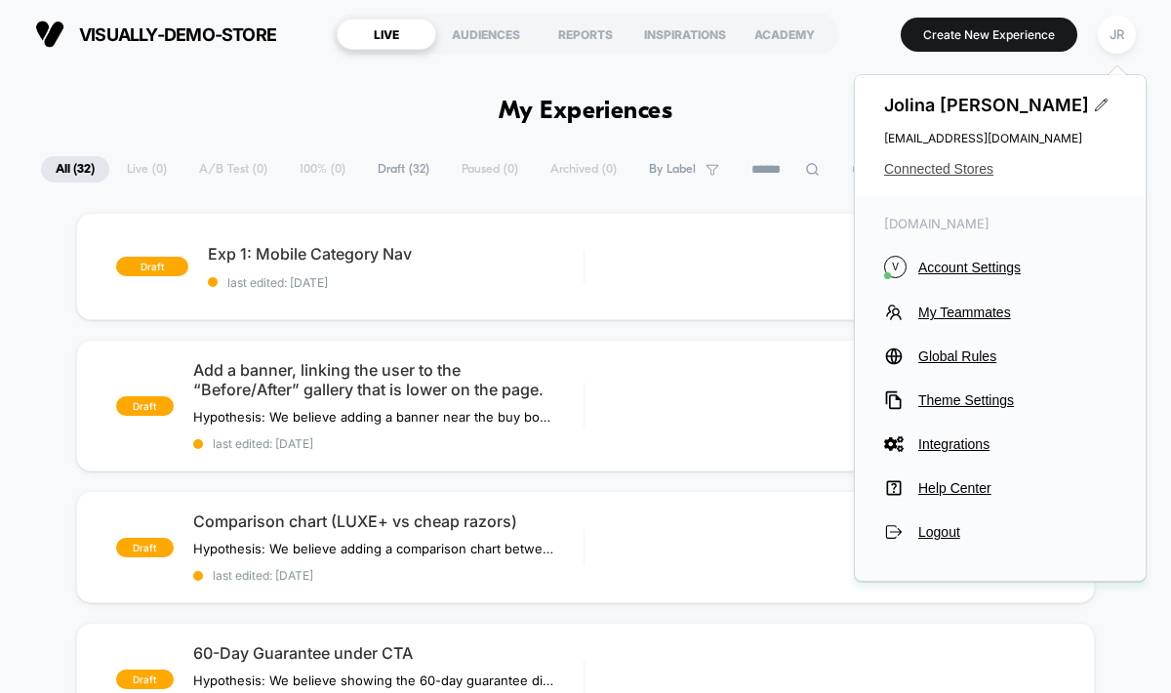
click at [950, 168] on span "Connected Stores" at bounding box center [1000, 169] width 232 height 16
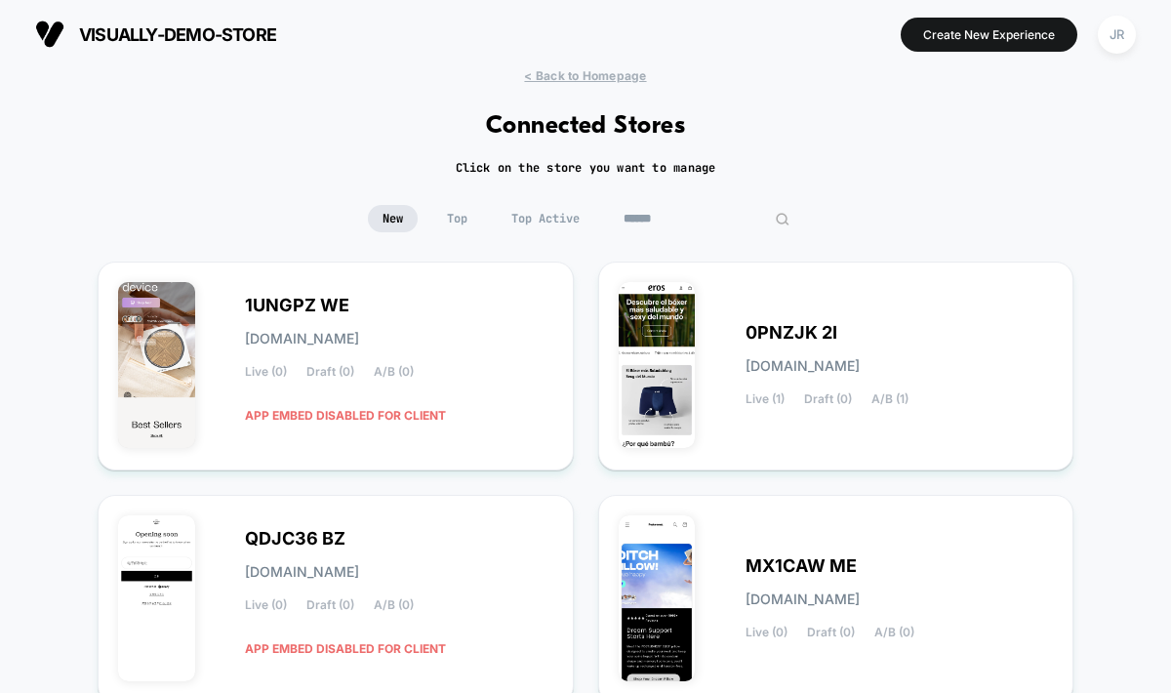
click at [716, 219] on input at bounding box center [706, 218] width 195 height 27
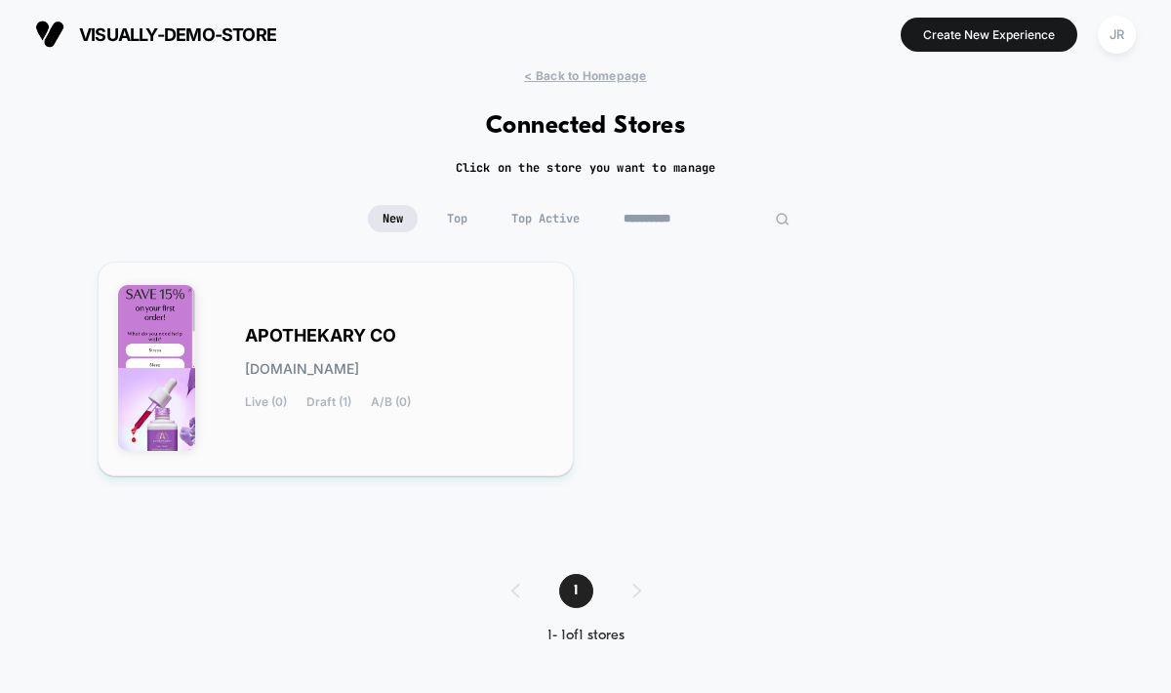
type input "**********"
click at [467, 422] on div "APOTHEKARY CO apothekary-co.myshopify.com Live (0) Draft (1) A/B (0)" at bounding box center [335, 369] width 435 height 174
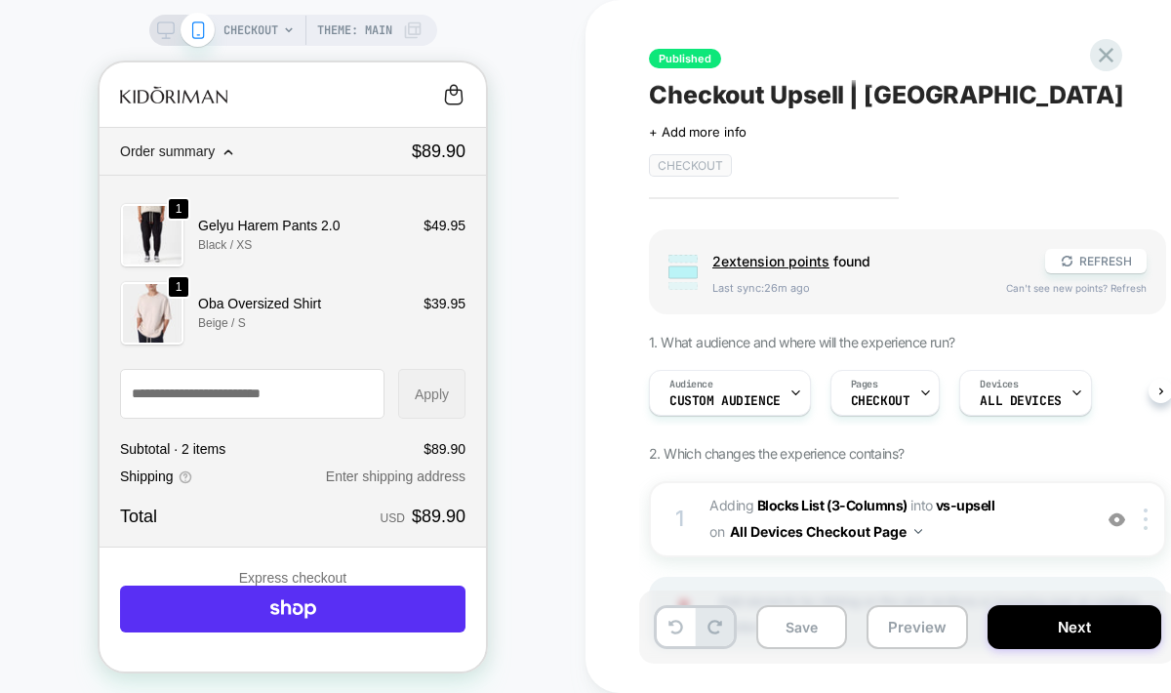
scroll to position [159, 0]
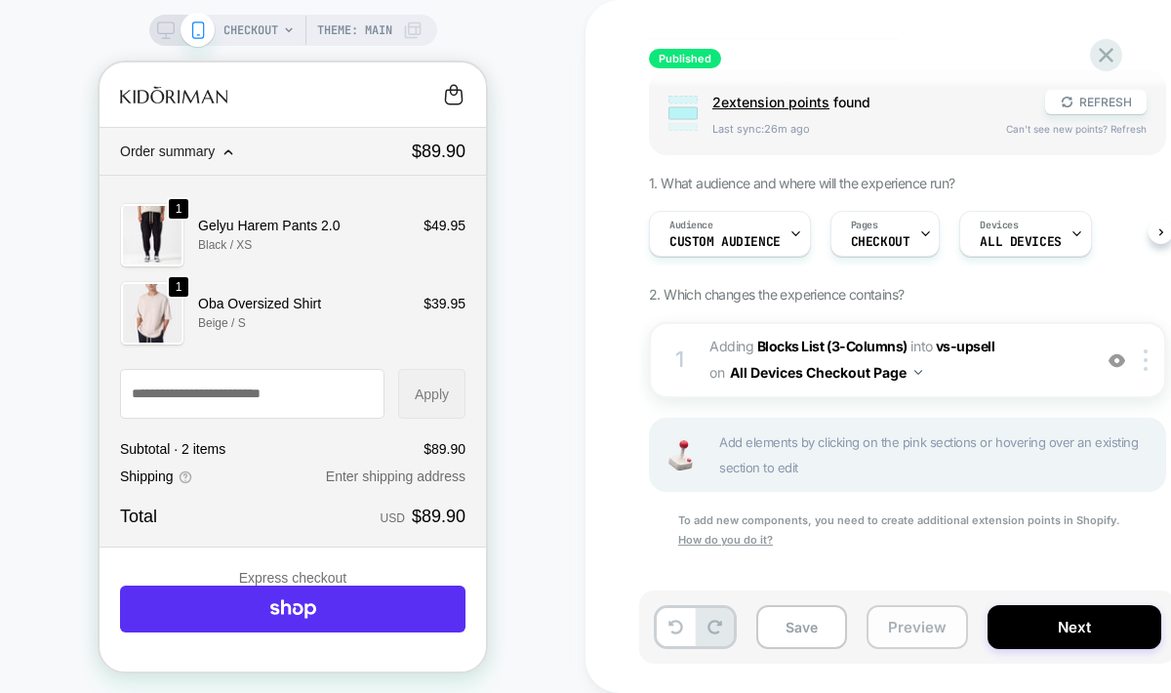
click at [894, 638] on button "Preview" at bounding box center [918, 627] width 102 height 44
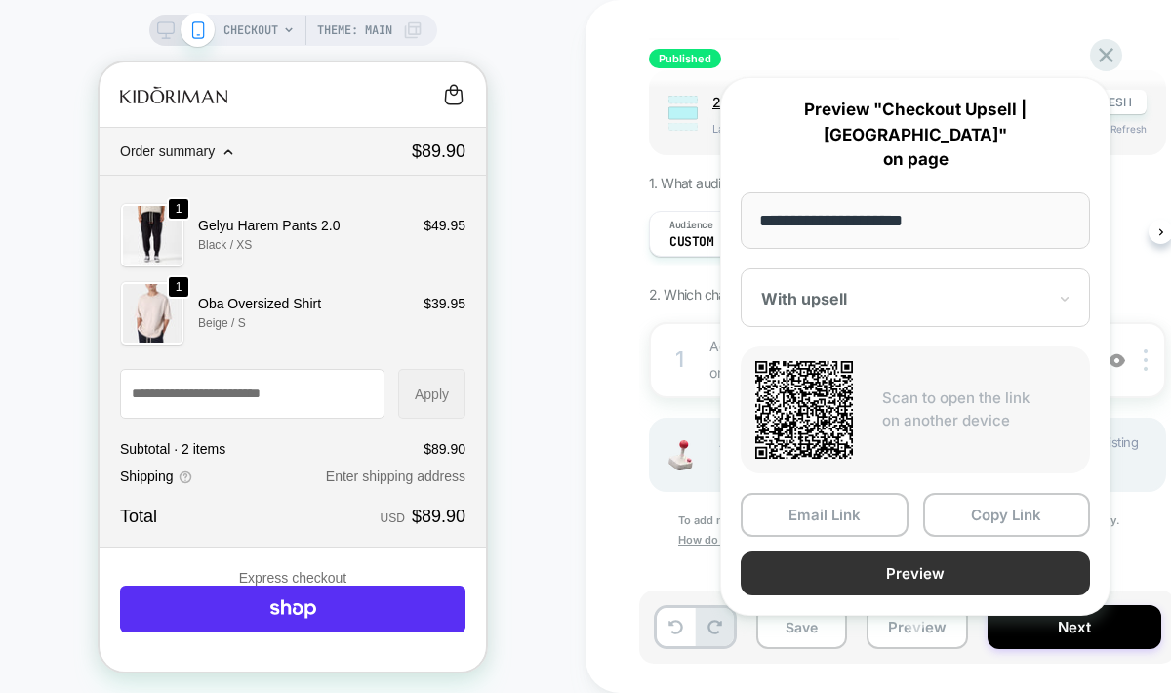
click at [928, 551] on button "Preview" at bounding box center [915, 573] width 349 height 44
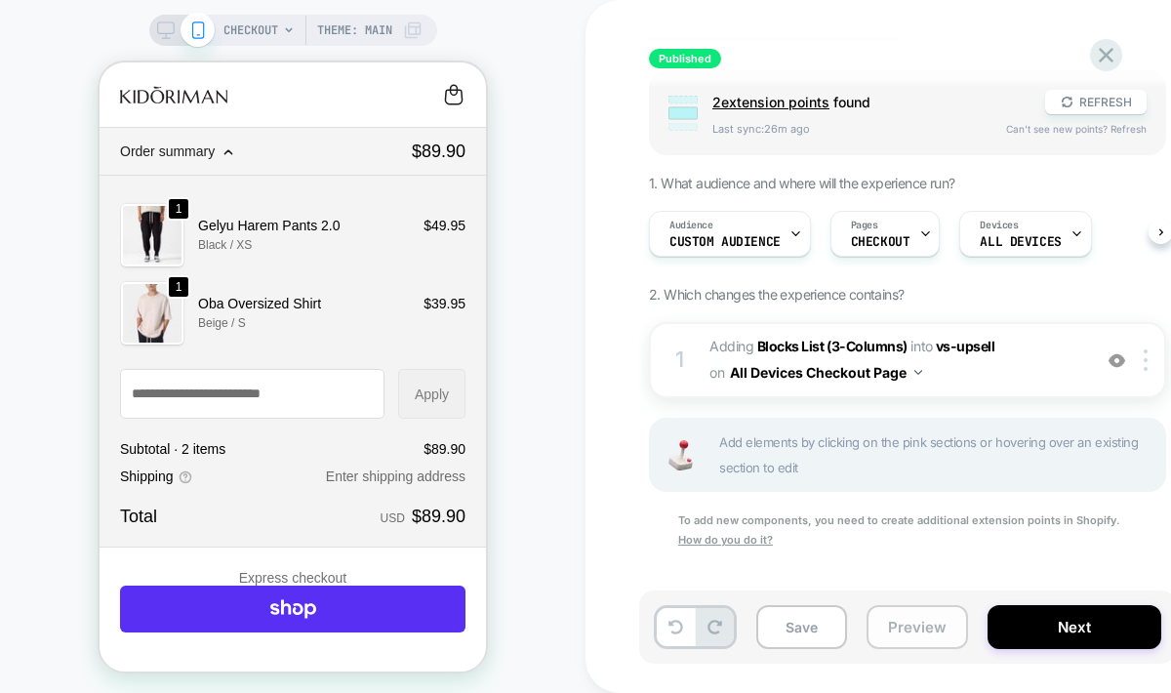
click at [930, 630] on button "Preview" at bounding box center [918, 627] width 102 height 44
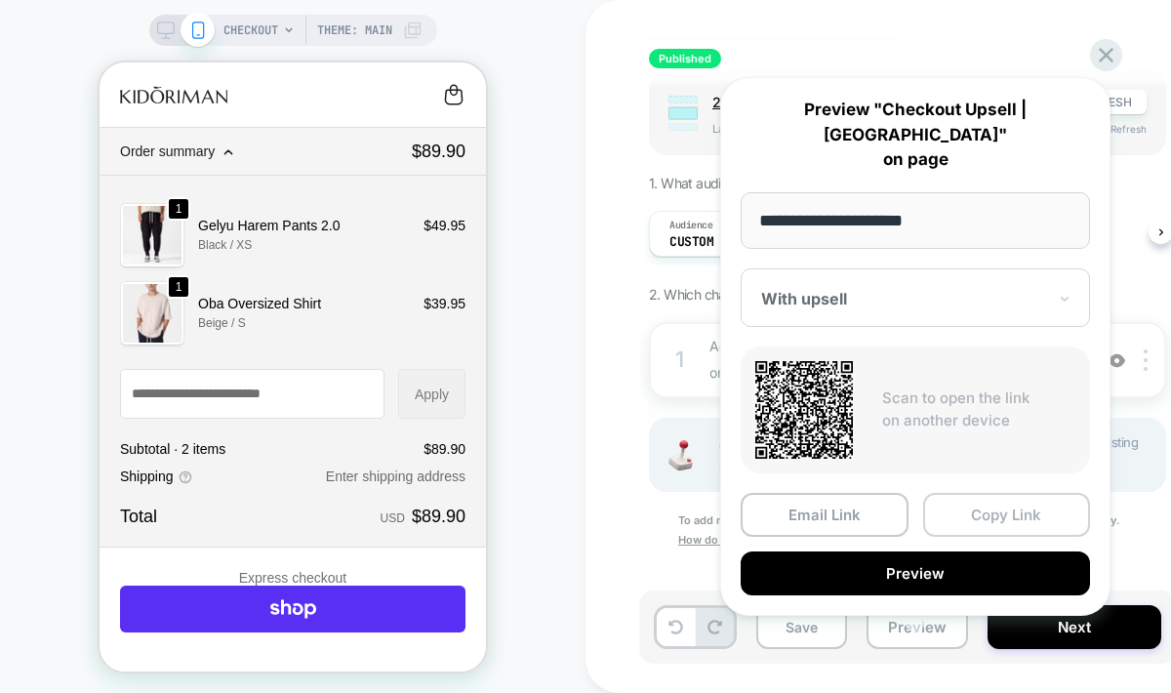
click at [1003, 493] on button "Copy Link" at bounding box center [1007, 515] width 168 height 44
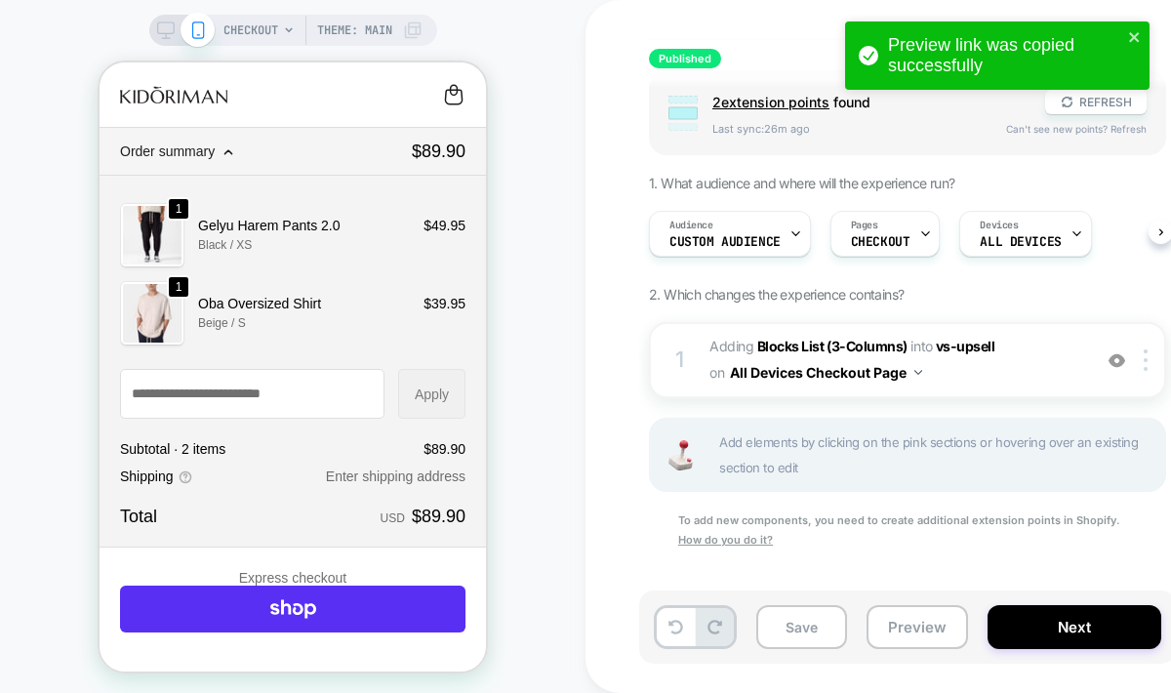
click at [546, 179] on div "CHECKOUT Theme: MAIN" at bounding box center [293, 352] width 586 height 664
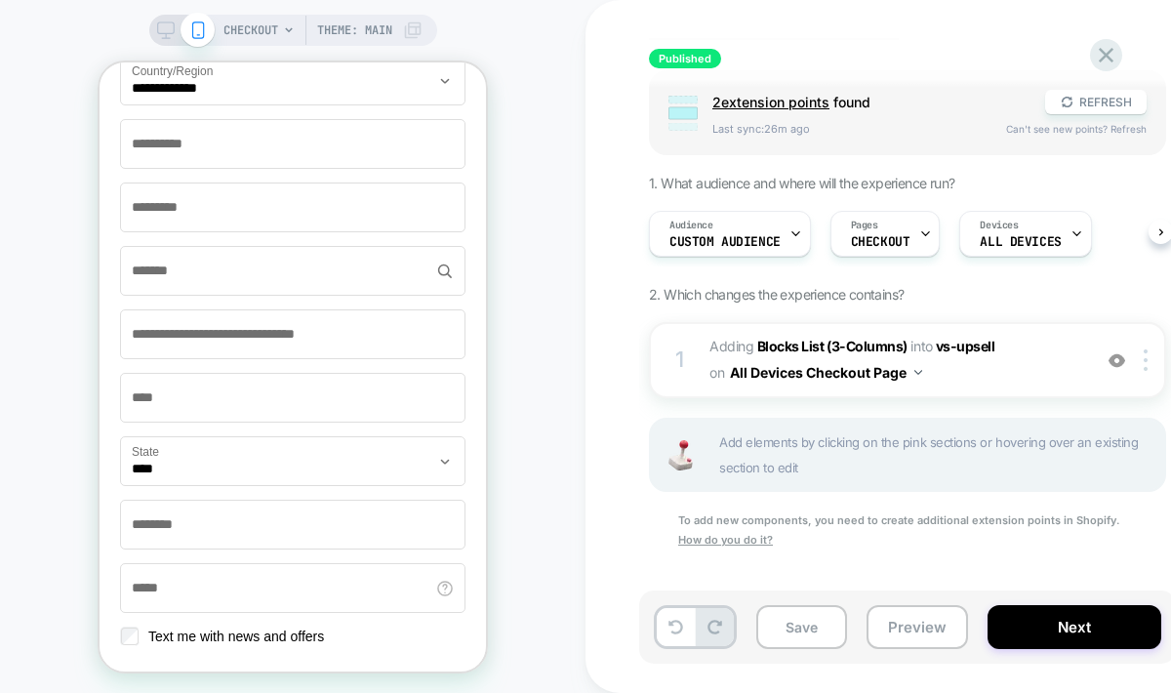
scroll to position [980, 0]
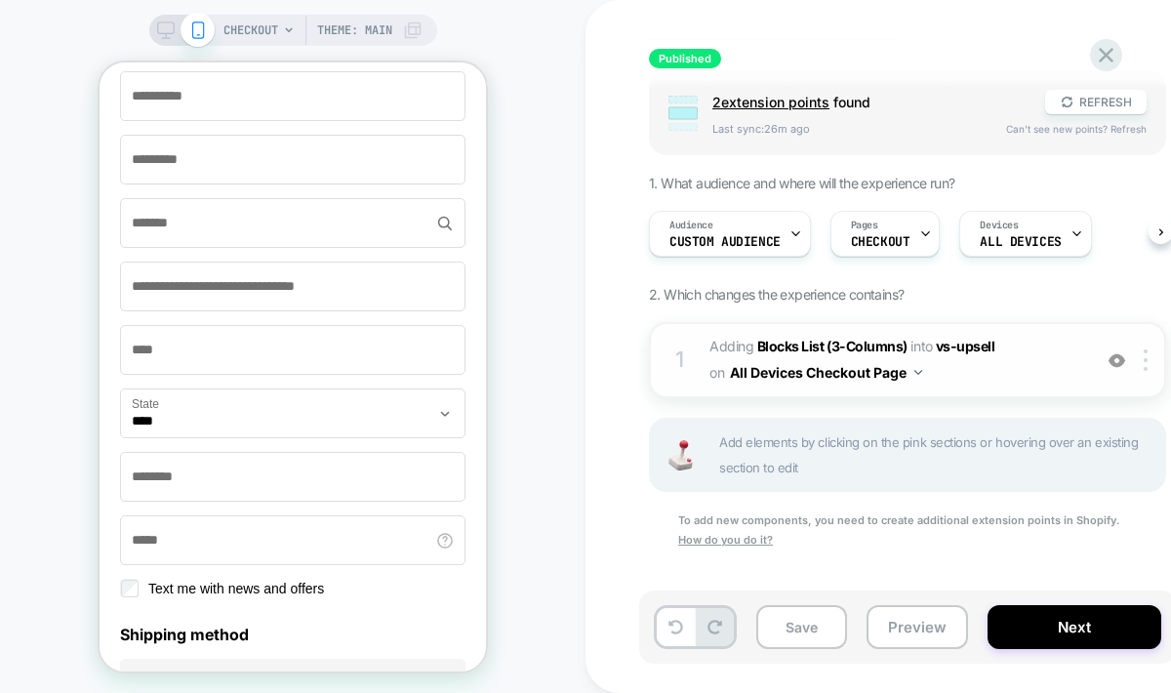
click at [951, 357] on span "#_loomi_addon_1759149188382 Adding Blocks List (3-Columns) INTO vs-upsell vs-up…" at bounding box center [896, 360] width 372 height 53
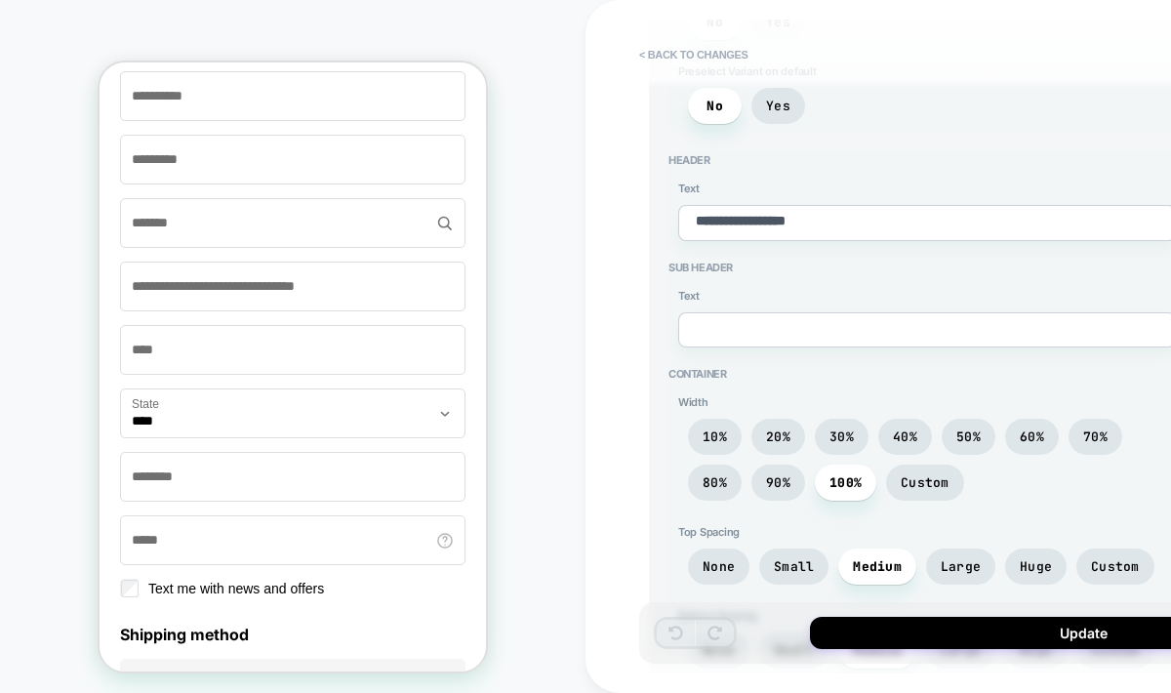
scroll to position [0, 0]
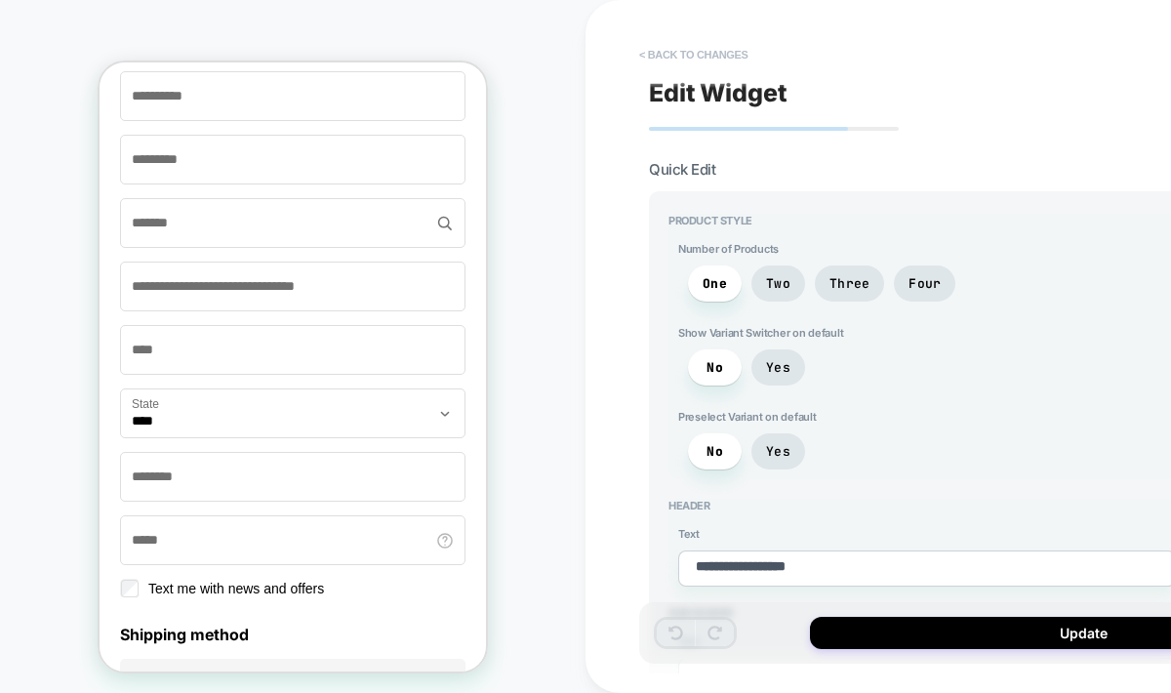
click at [710, 57] on button "< Back to changes" at bounding box center [694, 54] width 129 height 31
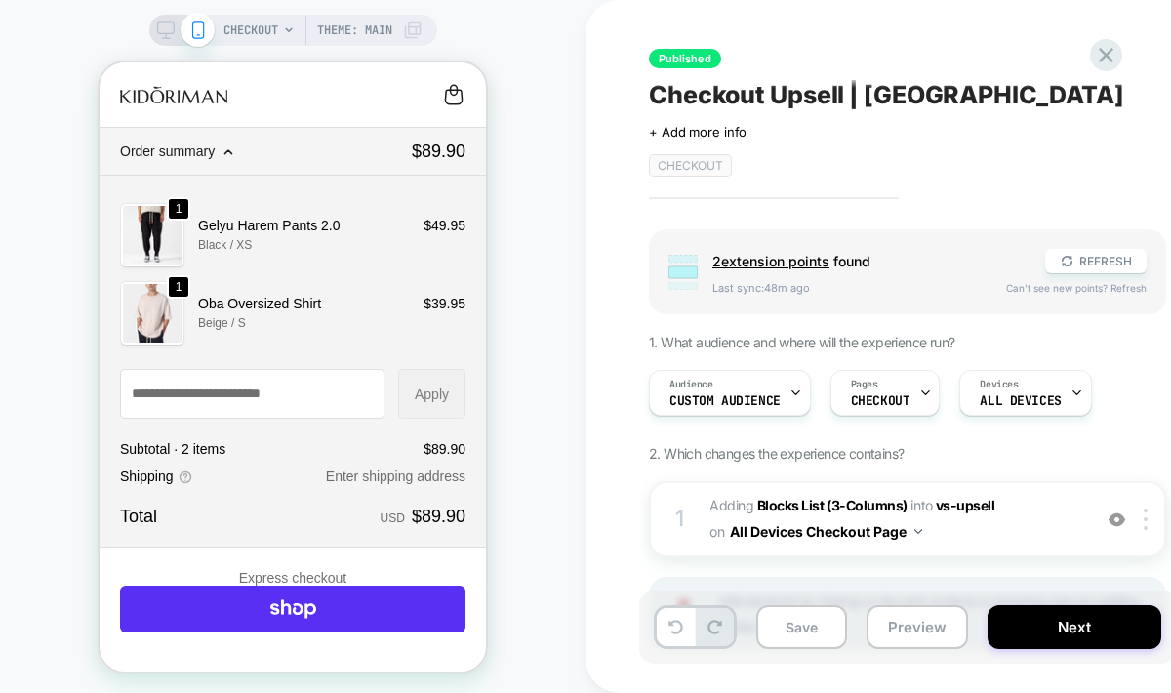
click at [158, 26] on icon at bounding box center [166, 30] width 18 height 18
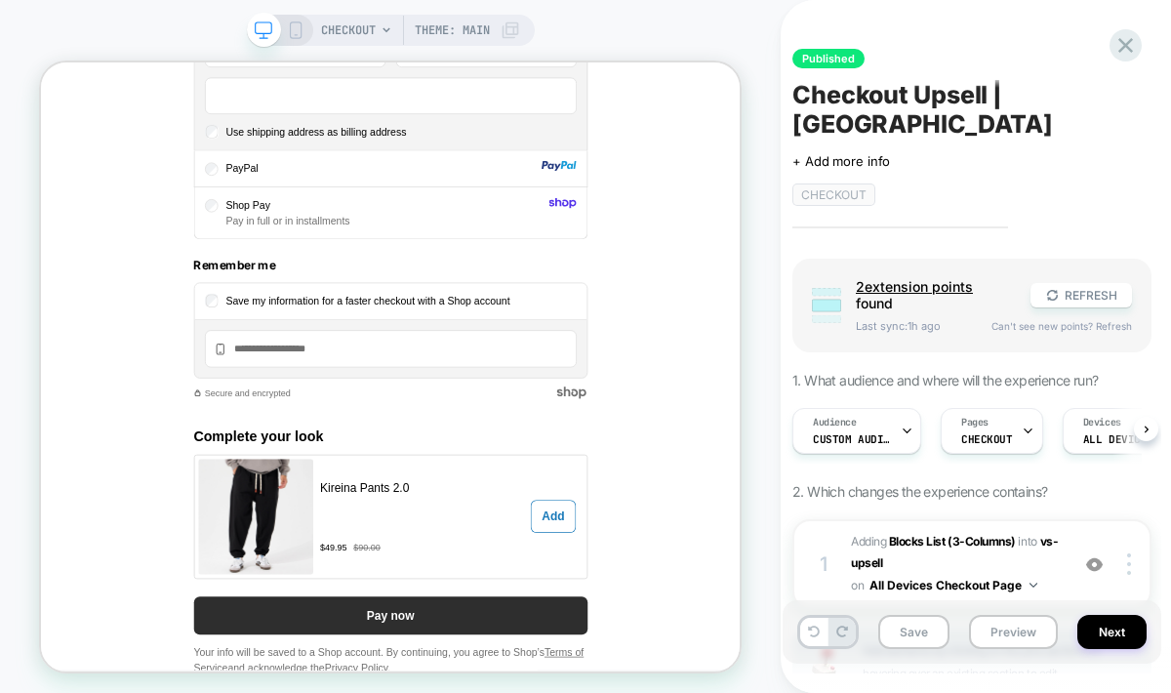
scroll to position [1830, 0]
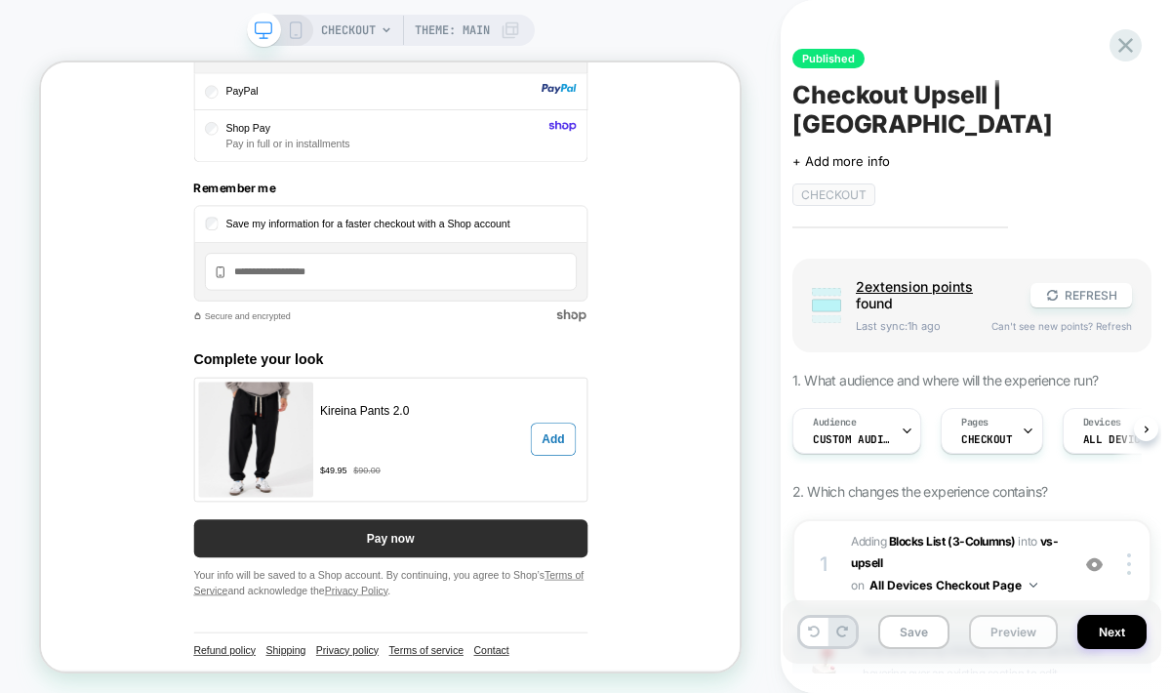
click at [992, 630] on button "Preview" at bounding box center [1013, 632] width 89 height 34
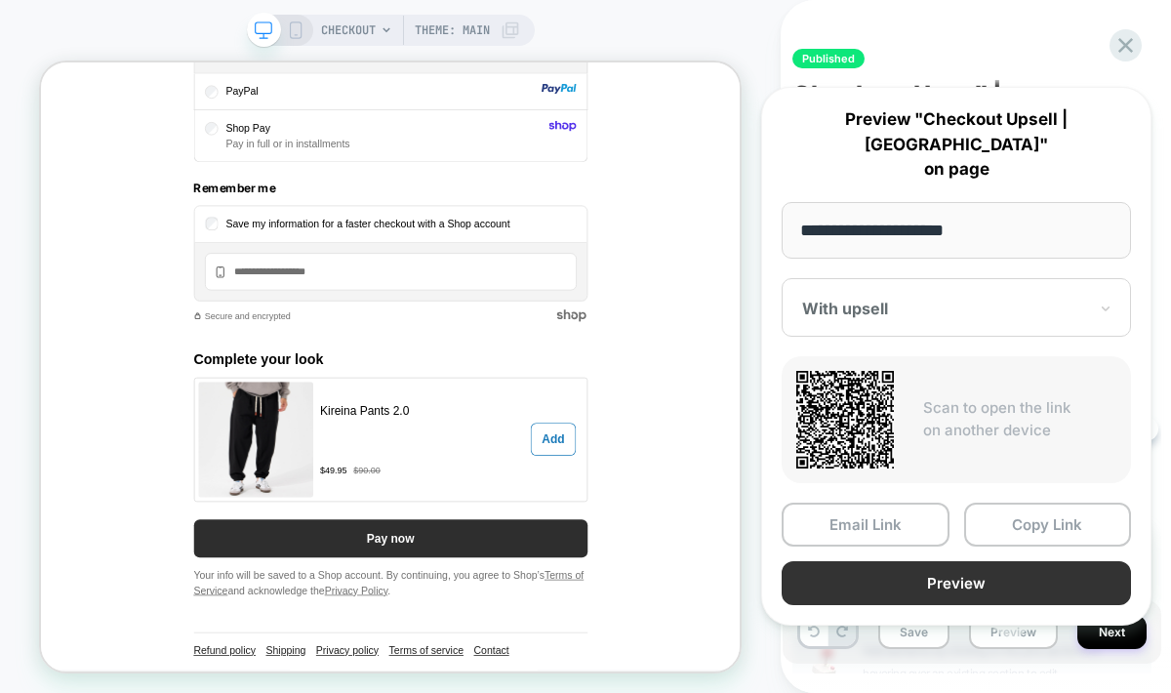
click at [1005, 562] on button "Preview" at bounding box center [956, 583] width 349 height 44
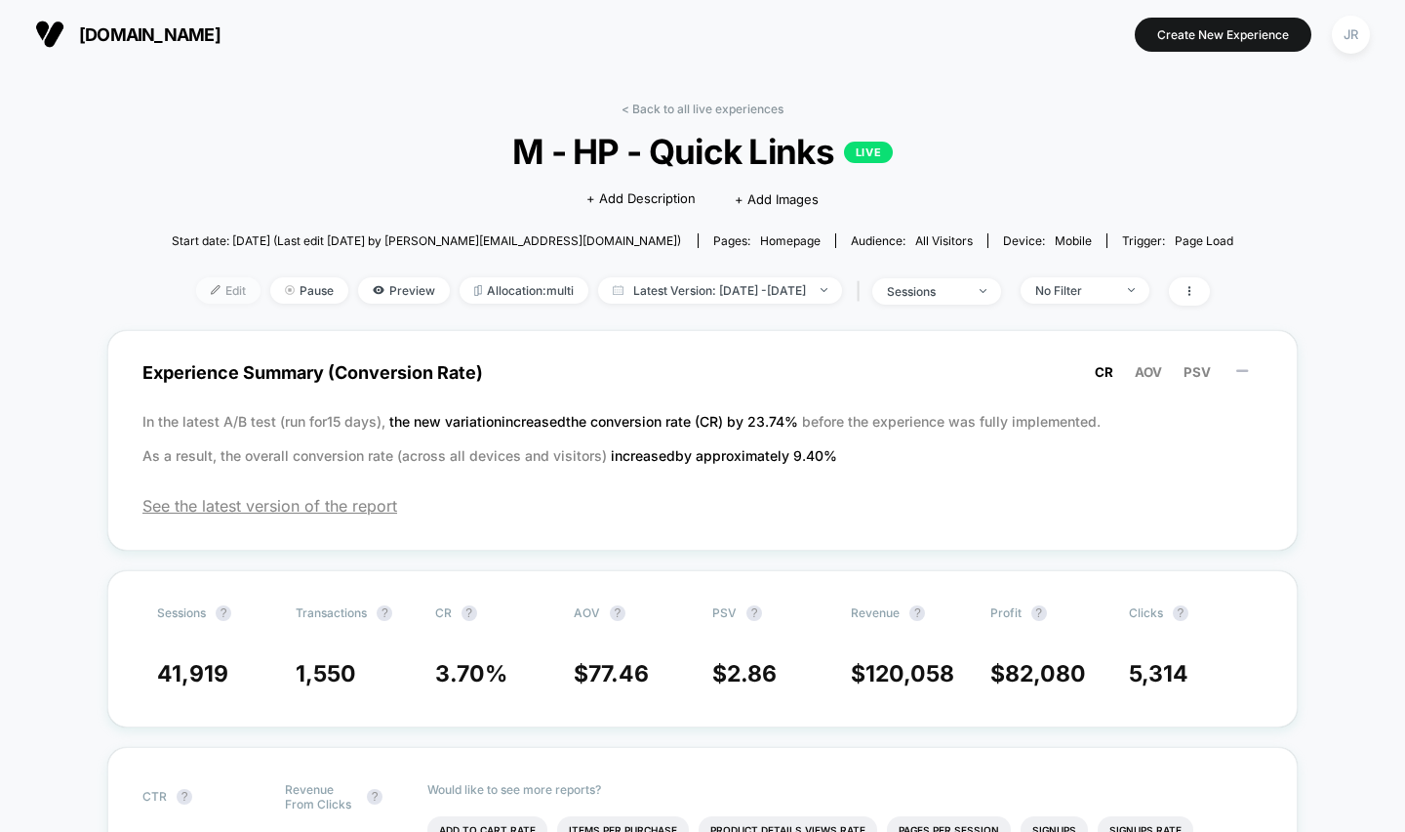
click at [196, 281] on span "Edit" at bounding box center [228, 290] width 64 height 26
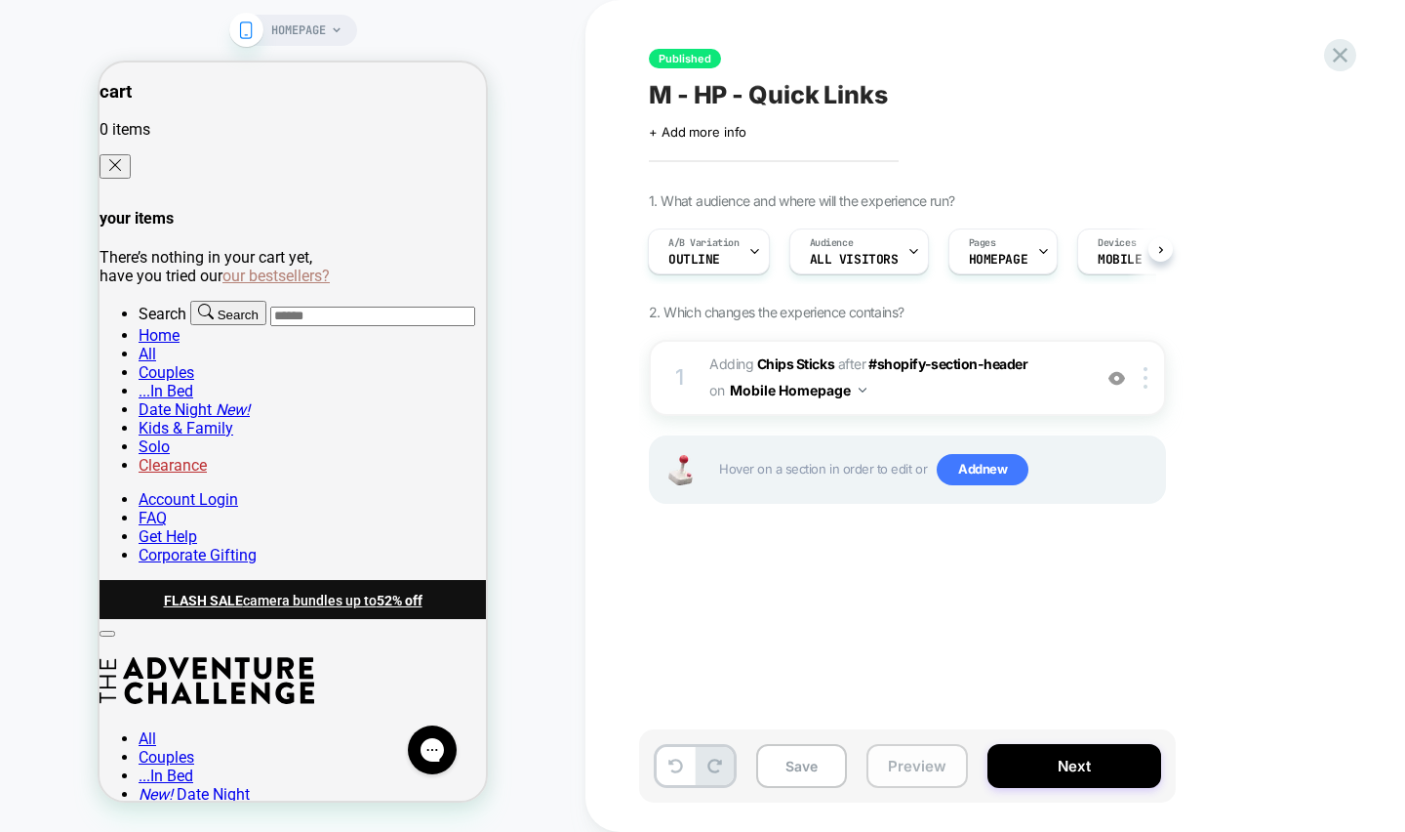
click at [914, 776] on button "Preview" at bounding box center [918, 766] width 102 height 44
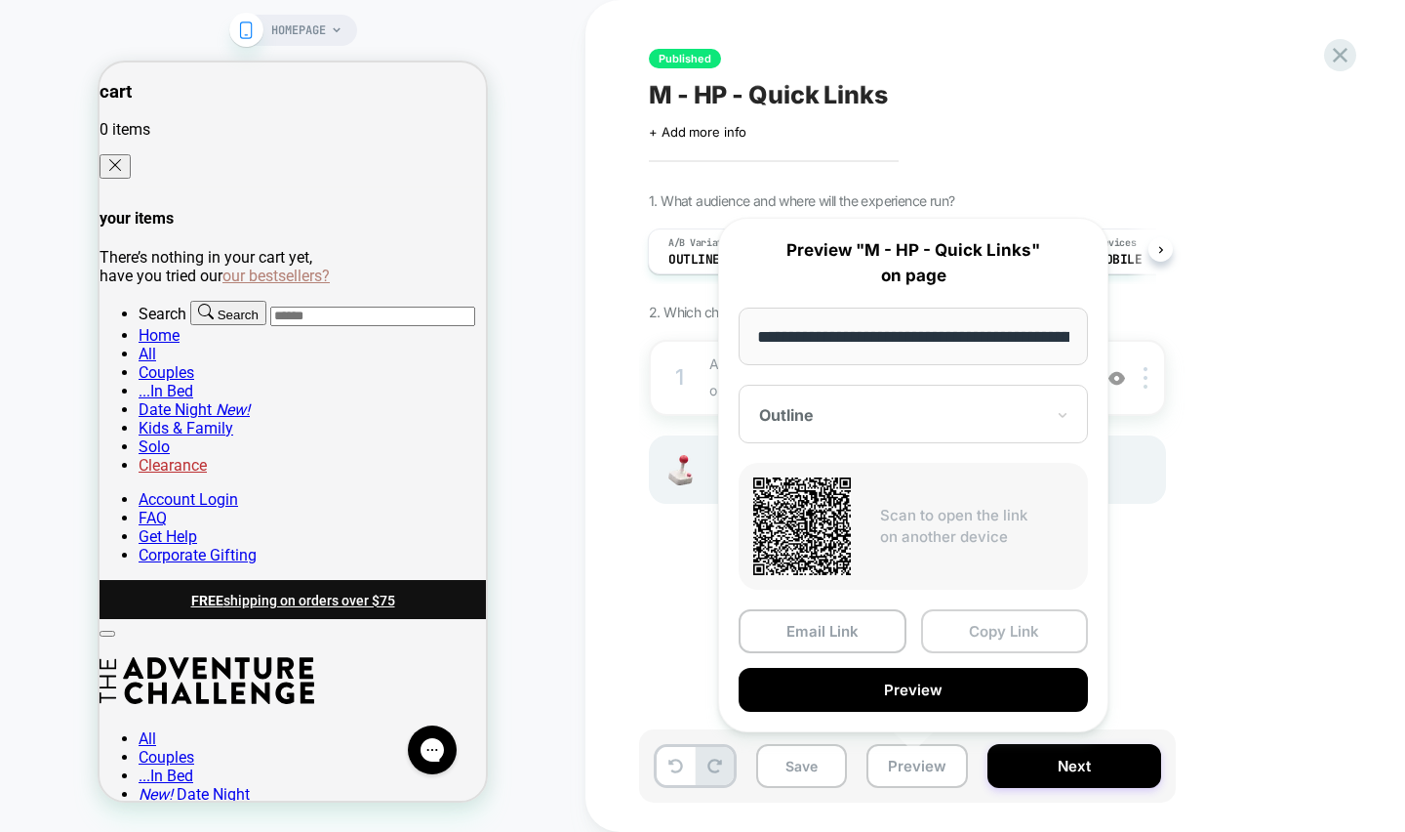
click at [978, 629] on button "Copy Link" at bounding box center [1005, 631] width 168 height 44
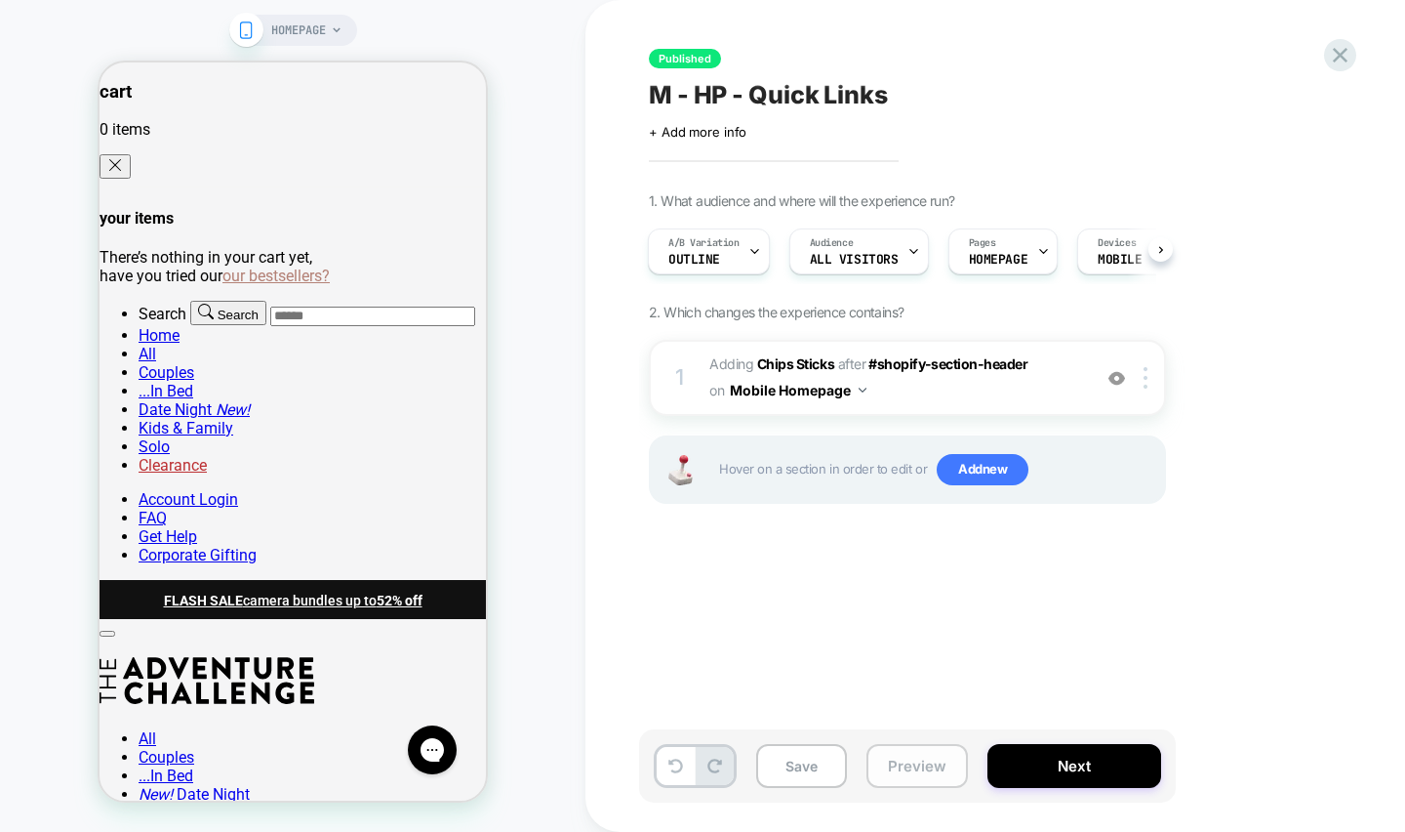
click at [894, 762] on button "Preview" at bounding box center [918, 766] width 102 height 44
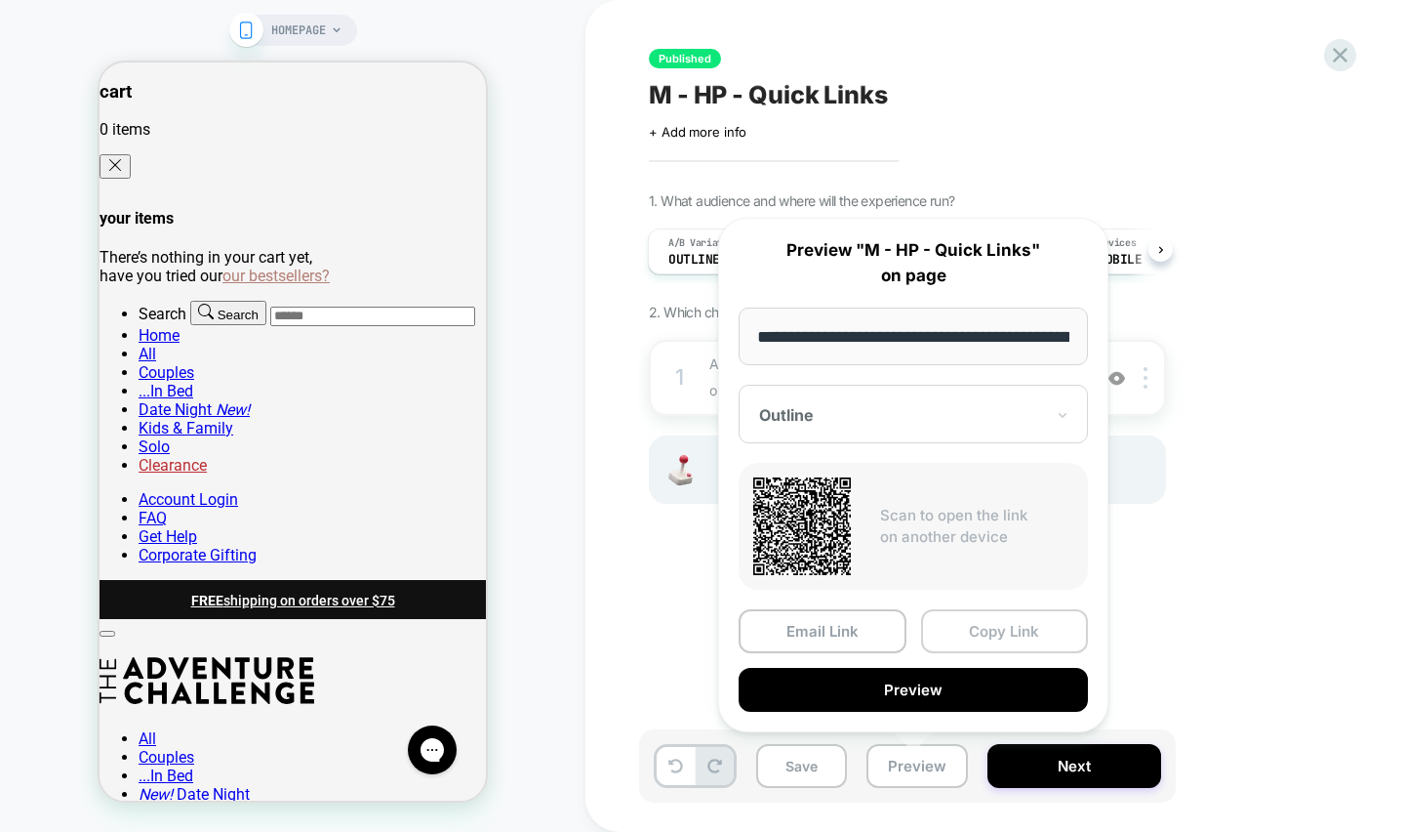
click at [961, 616] on button "Copy Link" at bounding box center [1005, 631] width 168 height 44
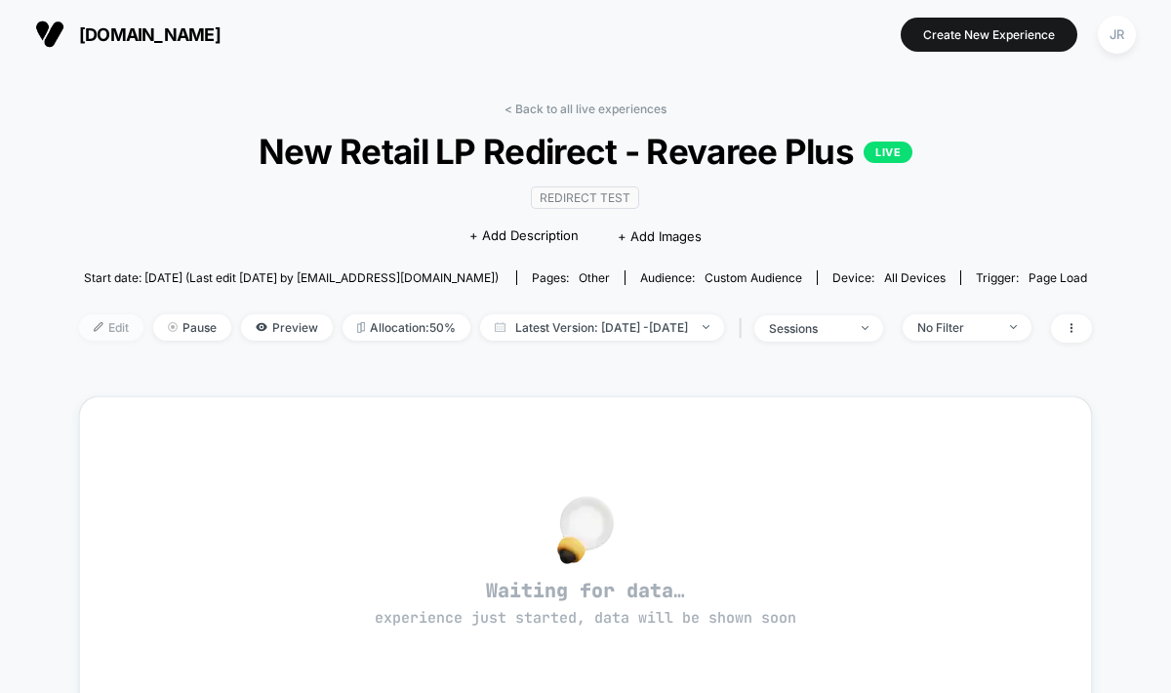
click at [79, 317] on span "Edit" at bounding box center [111, 327] width 64 height 26
